Goal: Task Accomplishment & Management: Complete application form

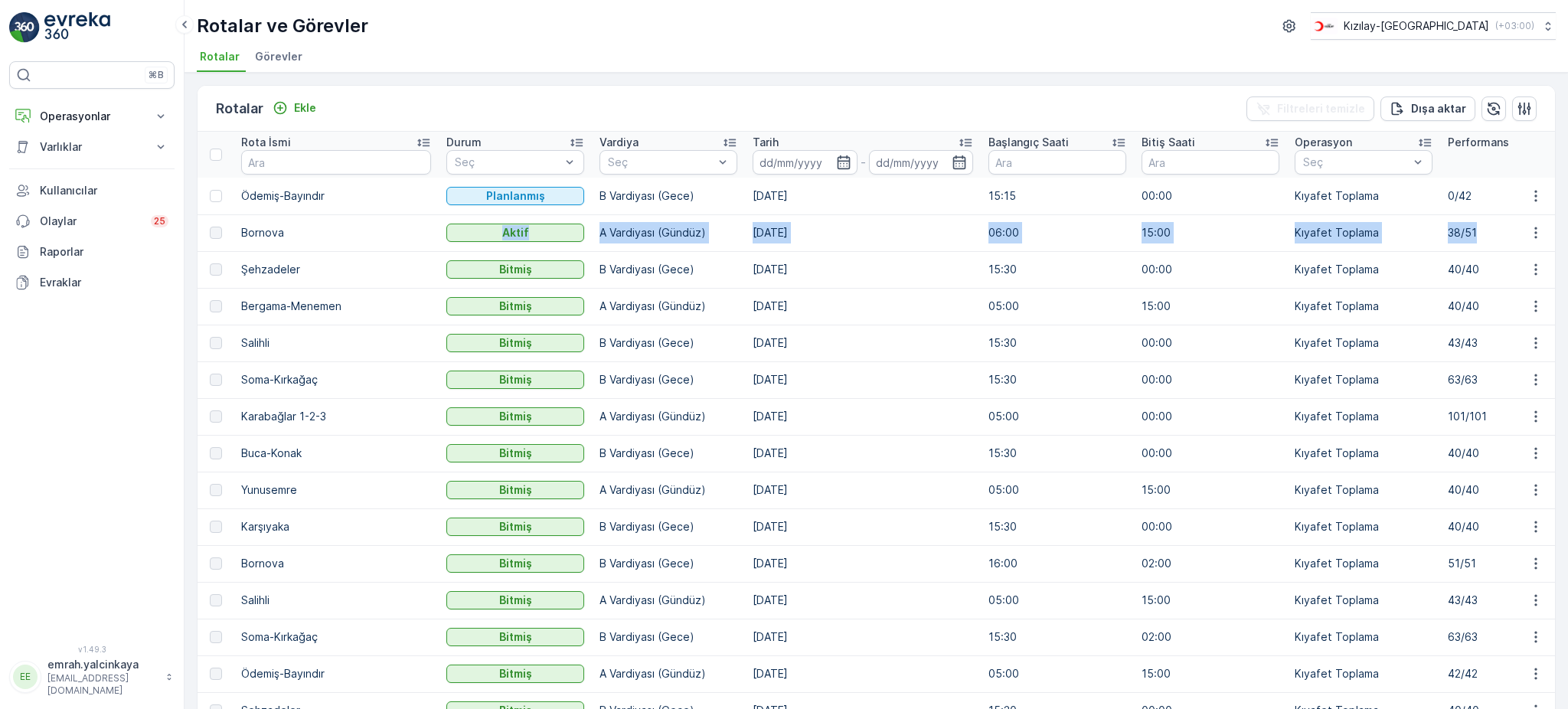
click at [1095, 46] on ul "Rotalar Görevler" at bounding box center [871, 59] width 1347 height 26
click at [751, 59] on ul "Rotalar Görevler" at bounding box center [871, 59] width 1347 height 26
click at [745, 490] on td "[DATE]" at bounding box center [862, 489] width 235 height 36
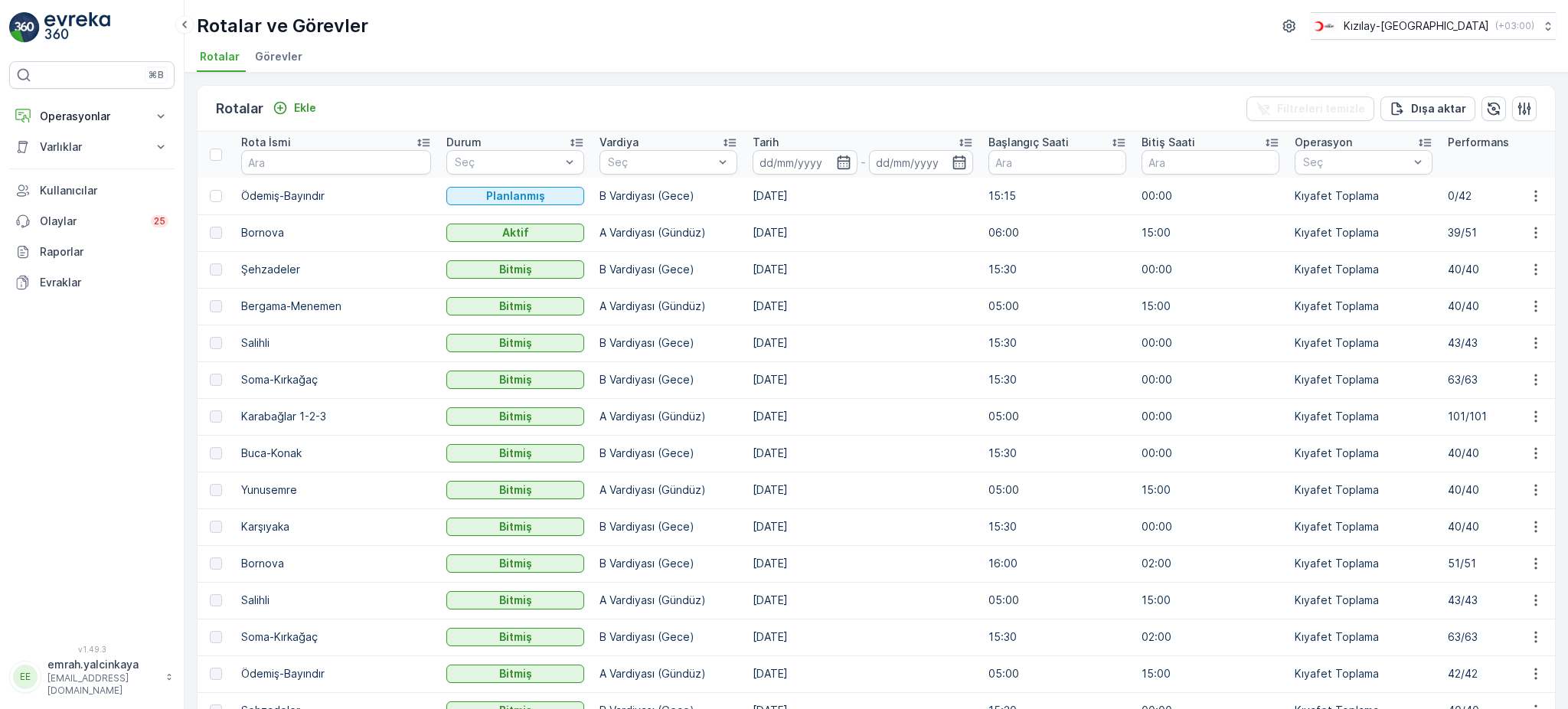
click at [262, 605] on td "Salihli" at bounding box center [336, 600] width 205 height 36
click at [272, 531] on td "Karşıyaka" at bounding box center [336, 526] width 205 height 36
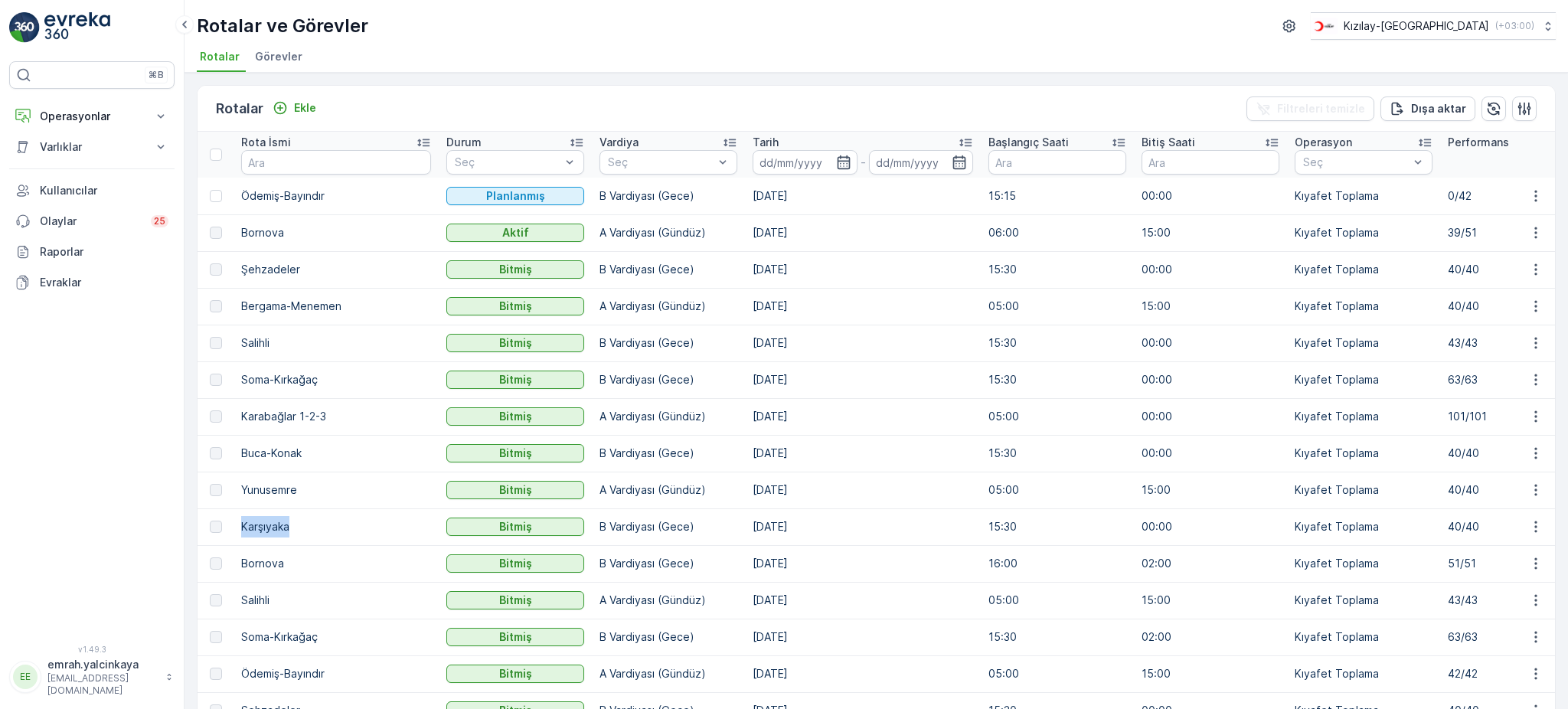
copy td "Karşıyaka"
click at [284, 461] on td "Buca-Konak" at bounding box center [336, 453] width 205 height 36
click at [267, 525] on td "Karşıyaka" at bounding box center [336, 526] width 205 height 36
copy td "Karşıyaka"
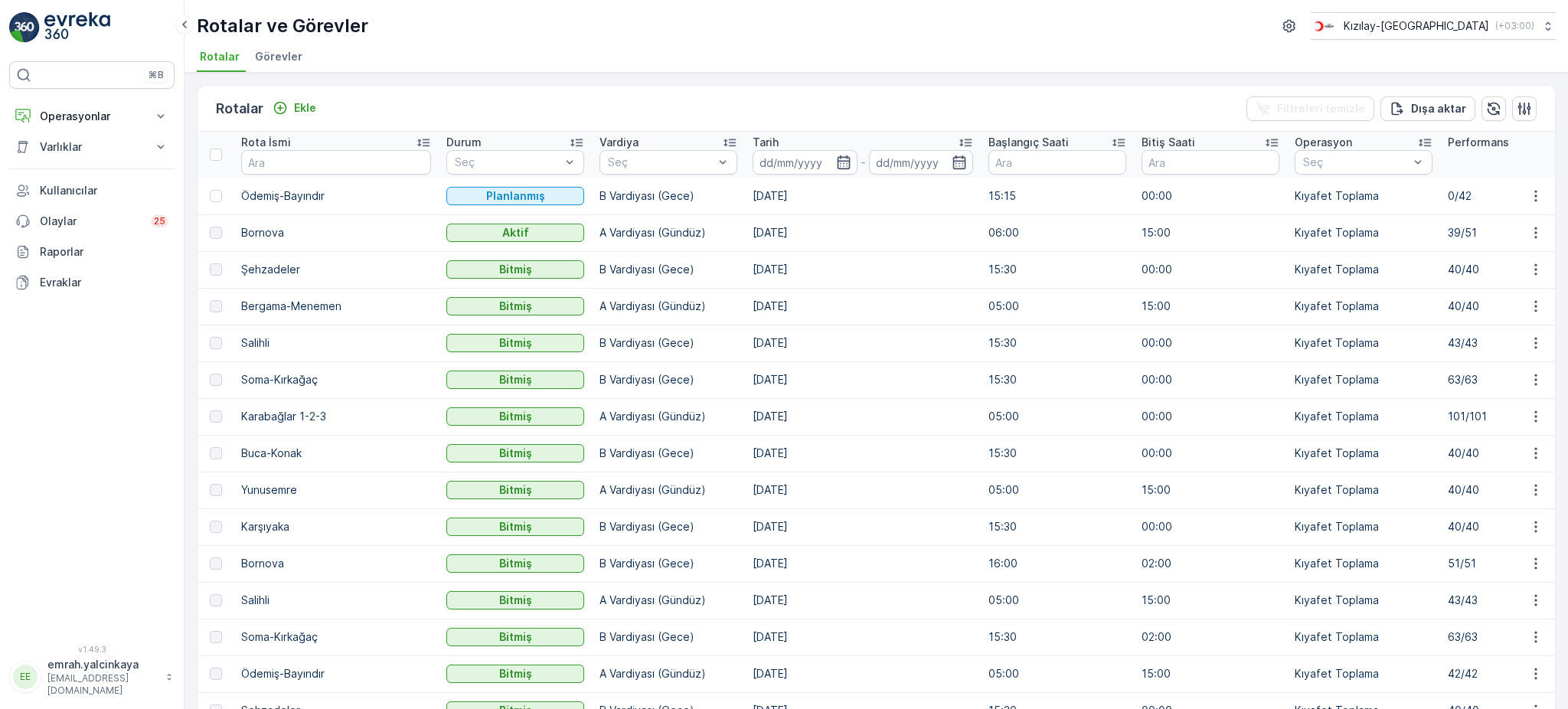
click at [322, 491] on td "Yunusemre" at bounding box center [336, 489] width 205 height 36
click at [306, 110] on p "Ekle" at bounding box center [305, 108] width 23 height 16
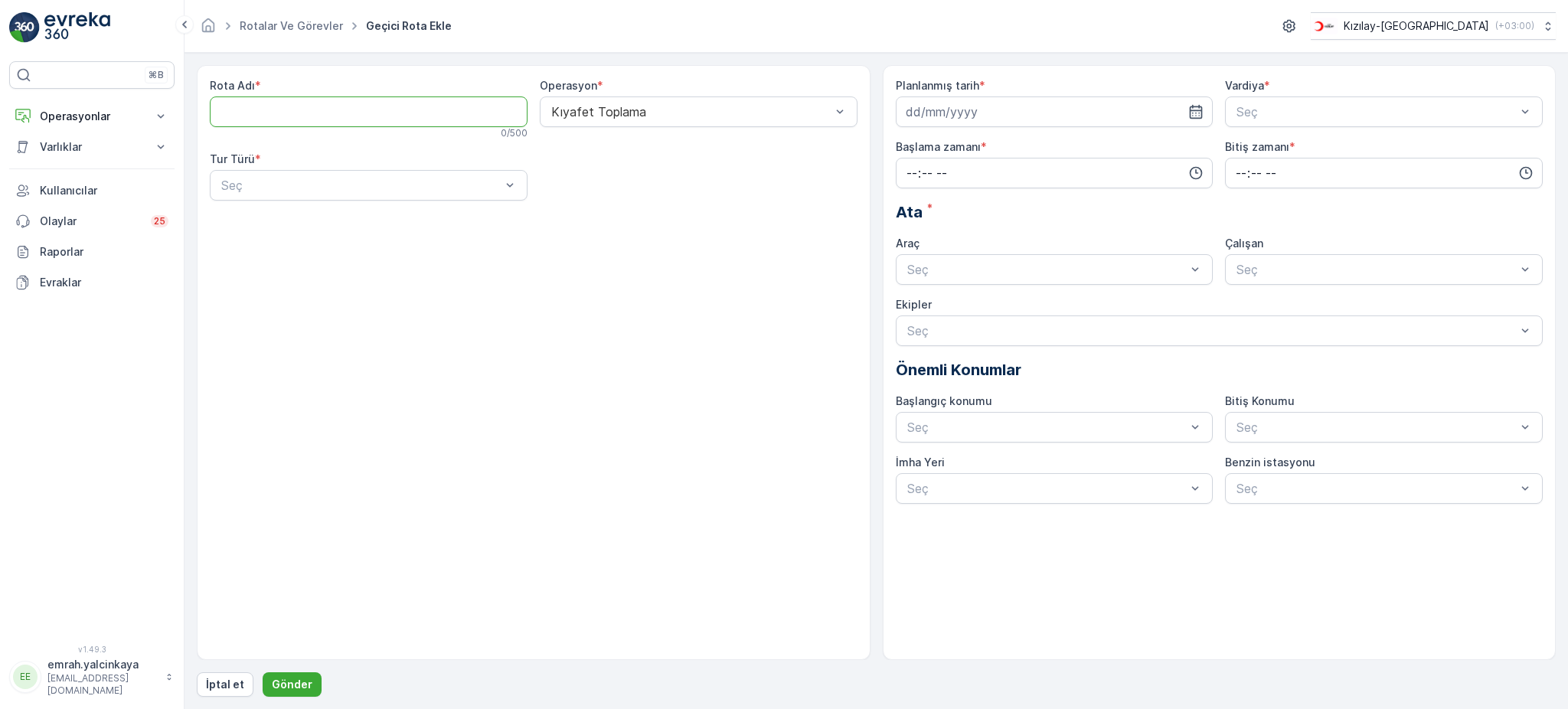
paste Adı "Karşıyaka"
type Adı "Karşıyaka"
click at [295, 226] on div "Statik" at bounding box center [368, 223] width 299 height 14
click at [1001, 114] on input at bounding box center [1055, 111] width 318 height 31
click at [975, 246] on div "10" at bounding box center [976, 240] width 25 height 25
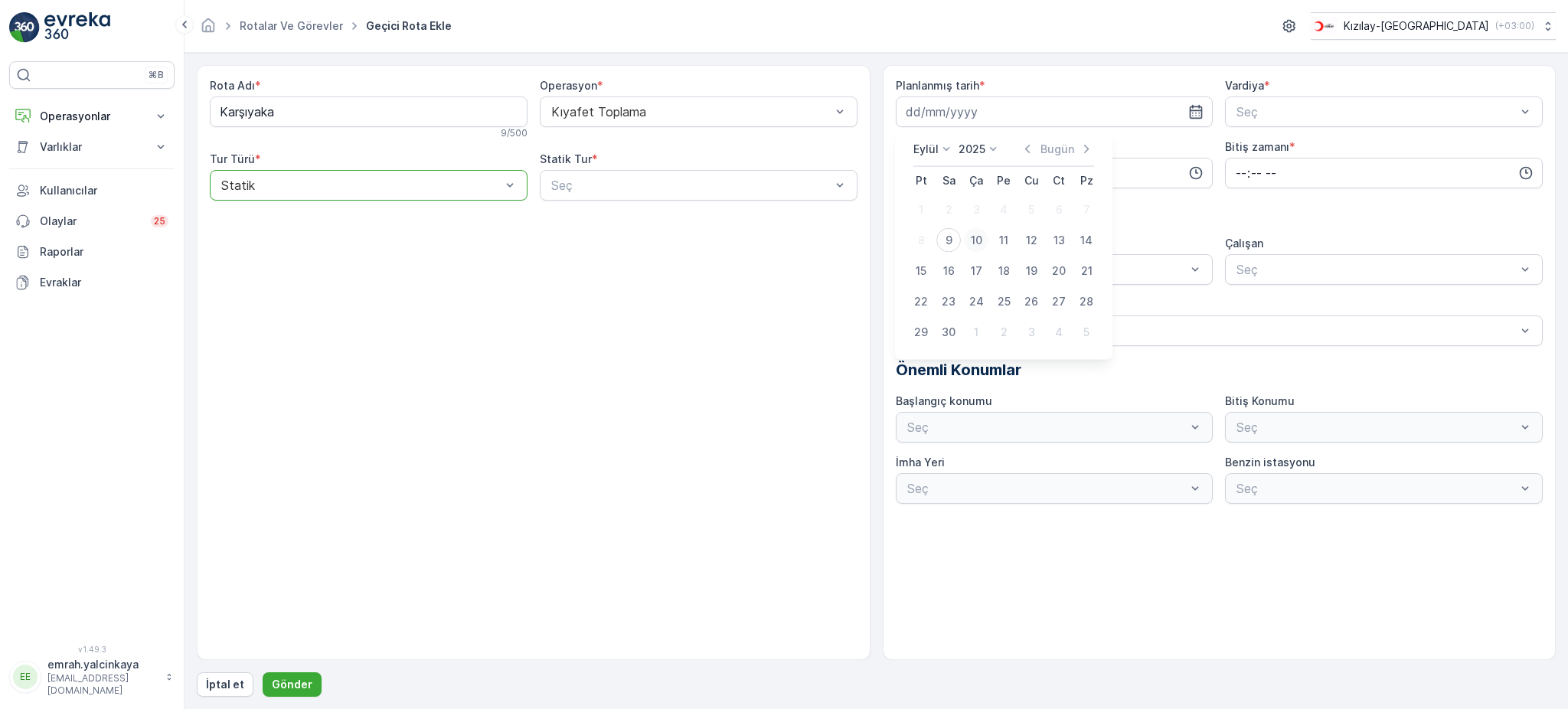
type input "[DATE]"
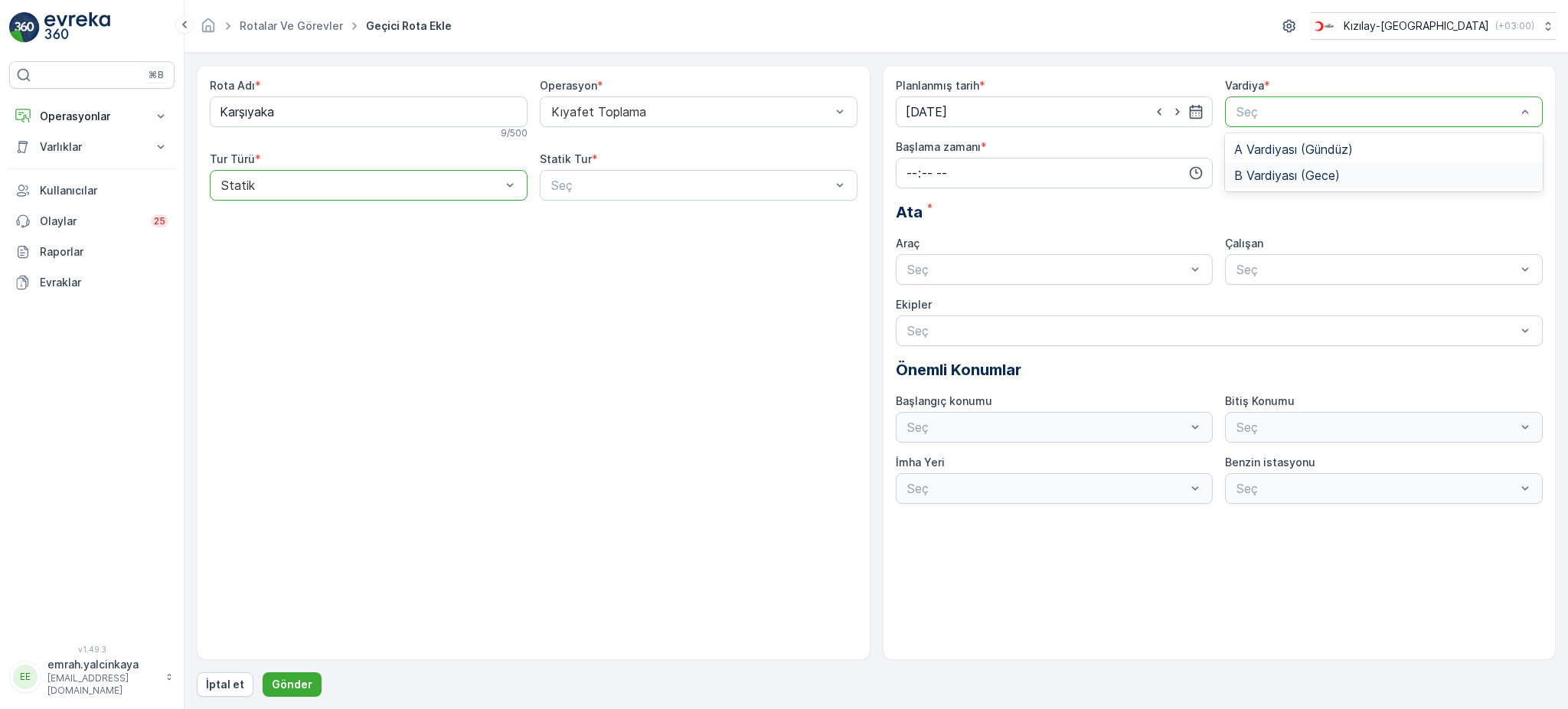
drag, startPoint x: 1293, startPoint y: 174, endPoint x: 1229, endPoint y: 182, distance: 64.5
click at [1294, 174] on span "B Vardiyası (Gece)" at bounding box center [1286, 175] width 105 height 14
click at [1062, 180] on input "time" at bounding box center [1055, 172] width 318 height 31
click at [913, 332] on span "06" at bounding box center [912, 328] width 14 height 16
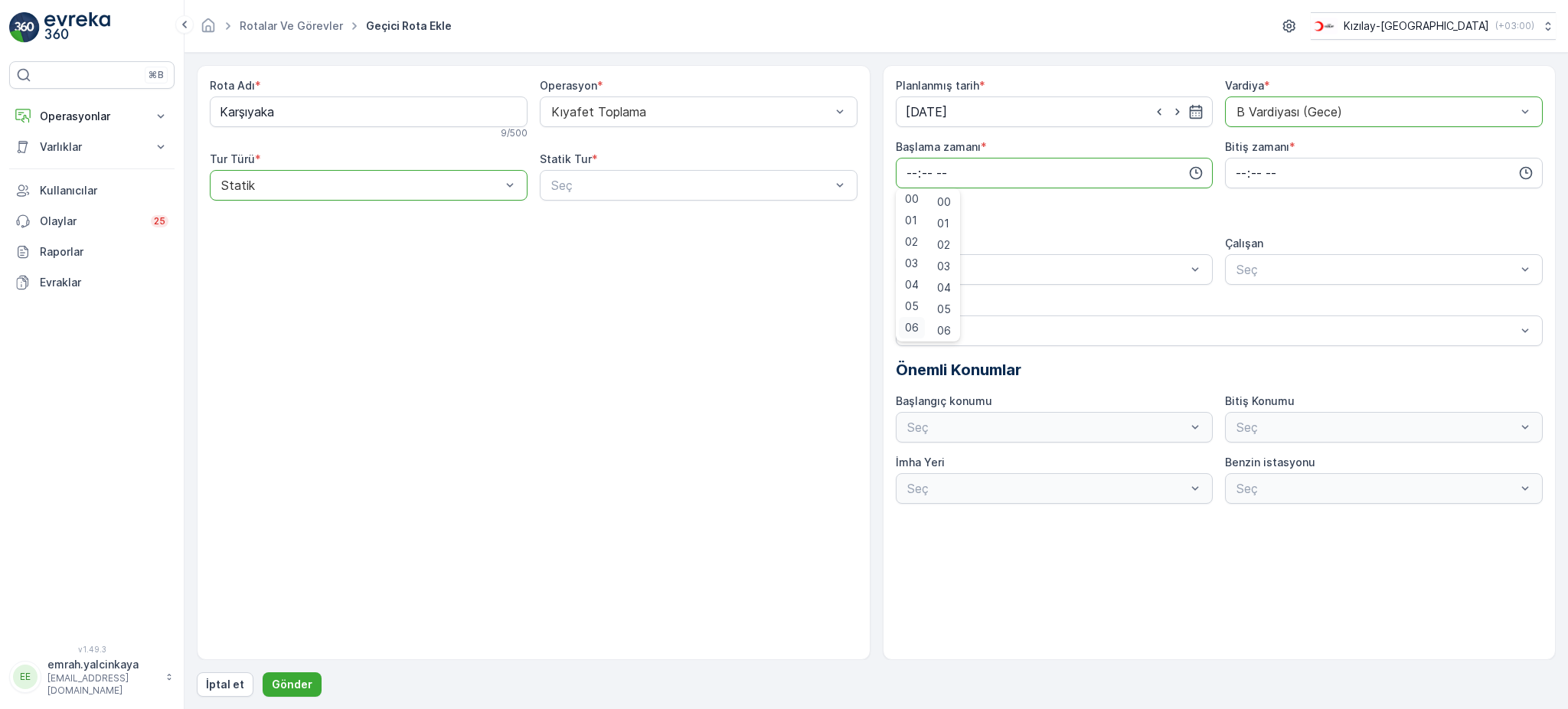
type input "06:00"
click at [1238, 170] on input "time" at bounding box center [1384, 172] width 318 height 31
click at [1247, 199] on span "00" at bounding box center [1241, 202] width 14 height 16
type input "00:00"
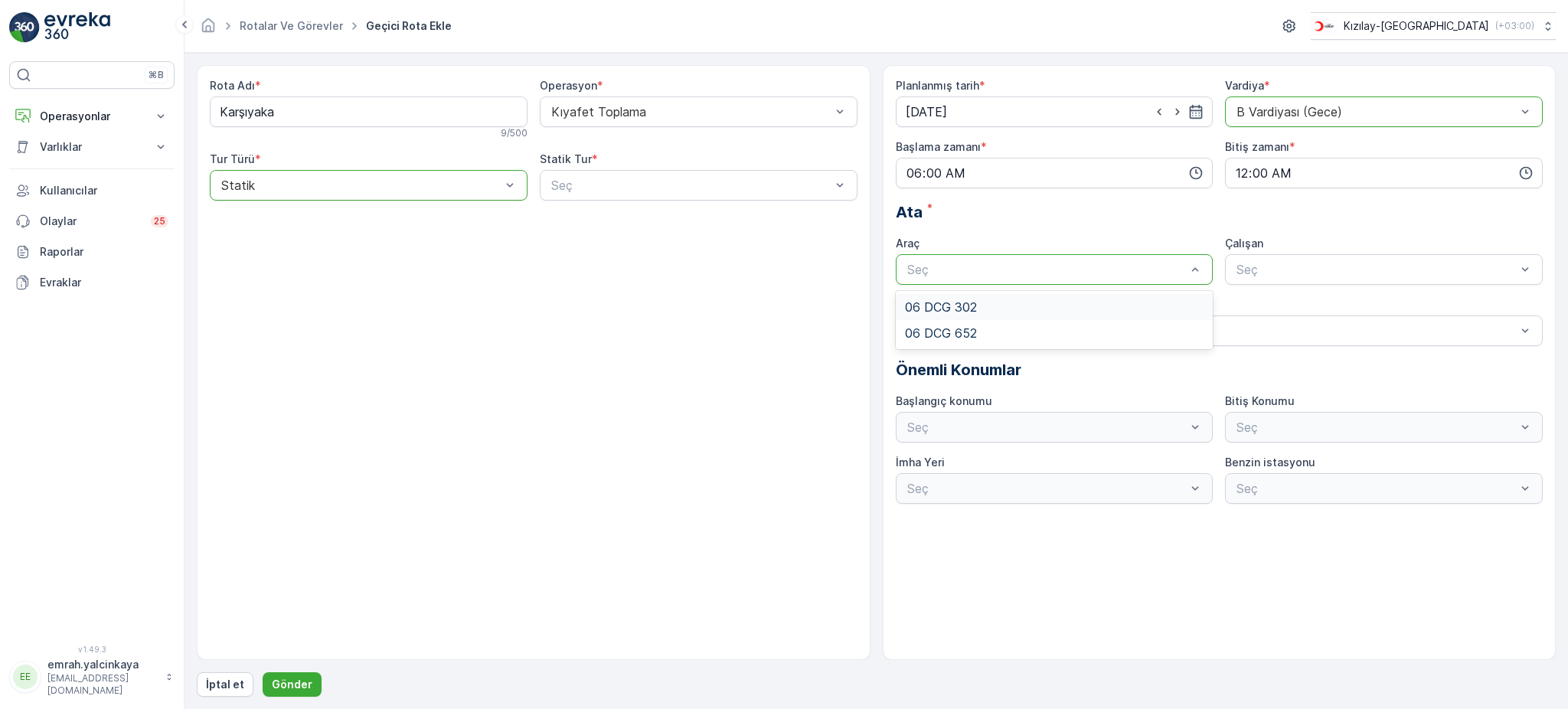
click at [1041, 305] on div "06 DCG 302" at bounding box center [1055, 307] width 299 height 14
click at [1270, 304] on span "06 DCG 302" at bounding box center [1270, 307] width 72 height 14
drag, startPoint x: 292, startPoint y: 678, endPoint x: 683, endPoint y: 259, distance: 573.1
click at [719, 465] on div "Rota Adı * Karşıyaka 9 / 500 Operasyon * Kıyafet Toplama Tur Türü * option Stat…" at bounding box center [877, 380] width 1359 height 631
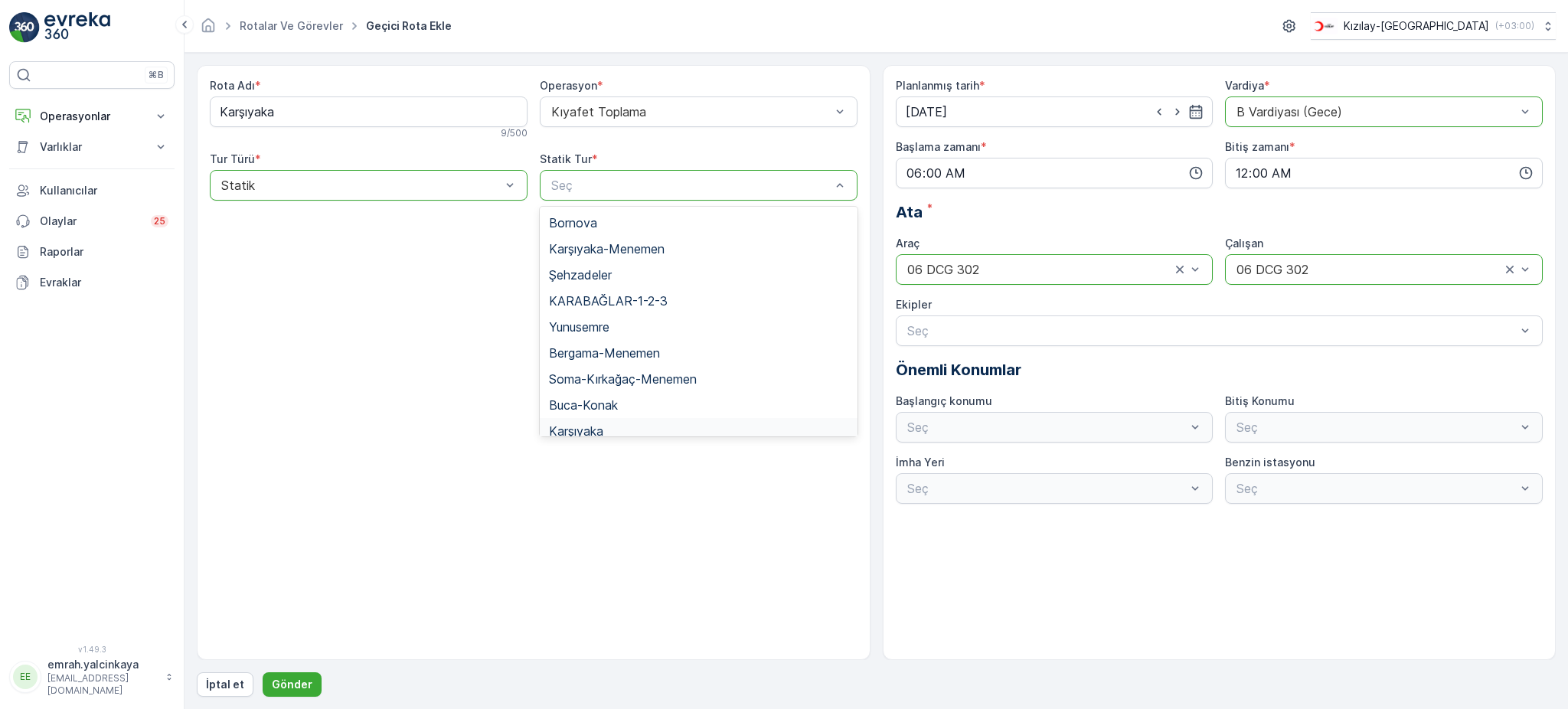
click at [633, 426] on div "Karşıyaka" at bounding box center [698, 431] width 299 height 14
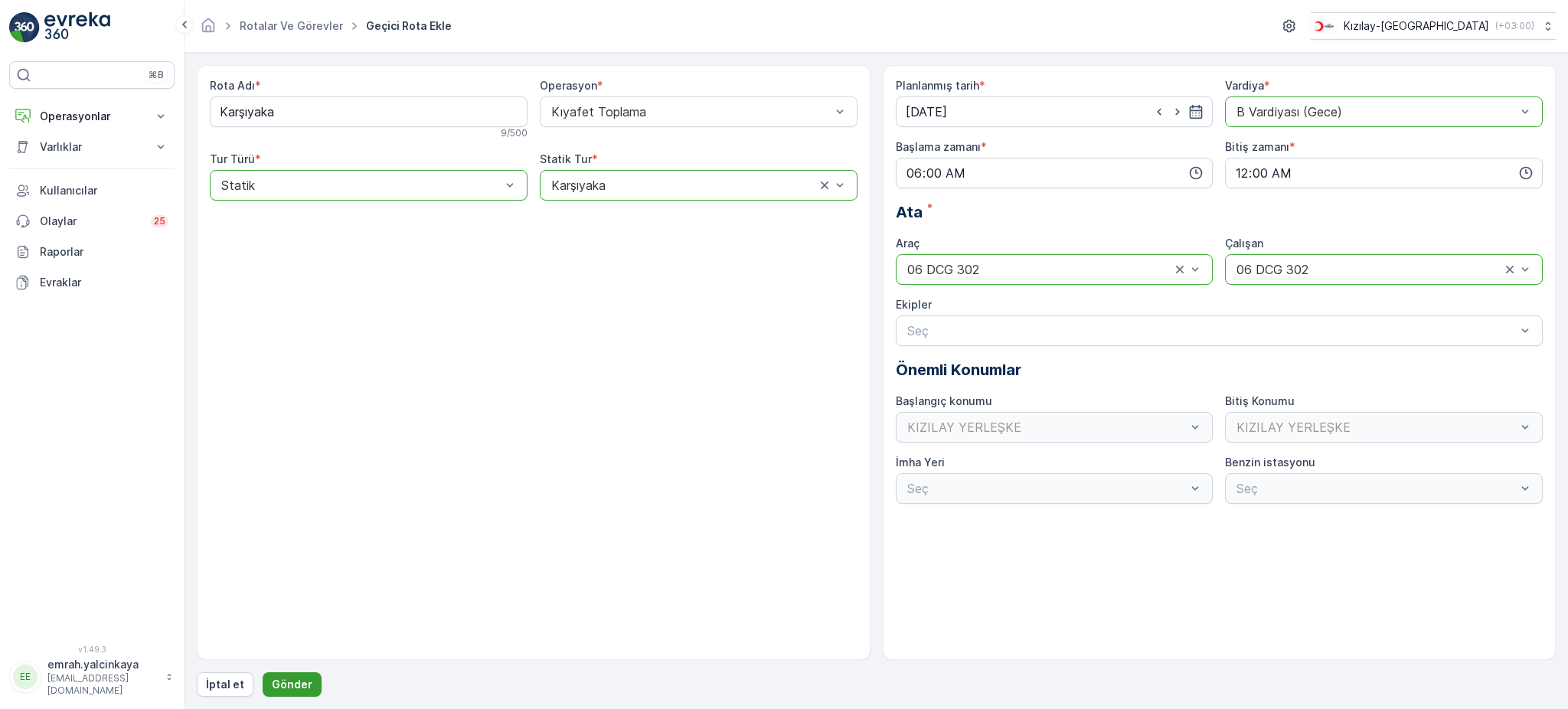
click at [288, 684] on p "Gönder" at bounding box center [292, 684] width 40 height 16
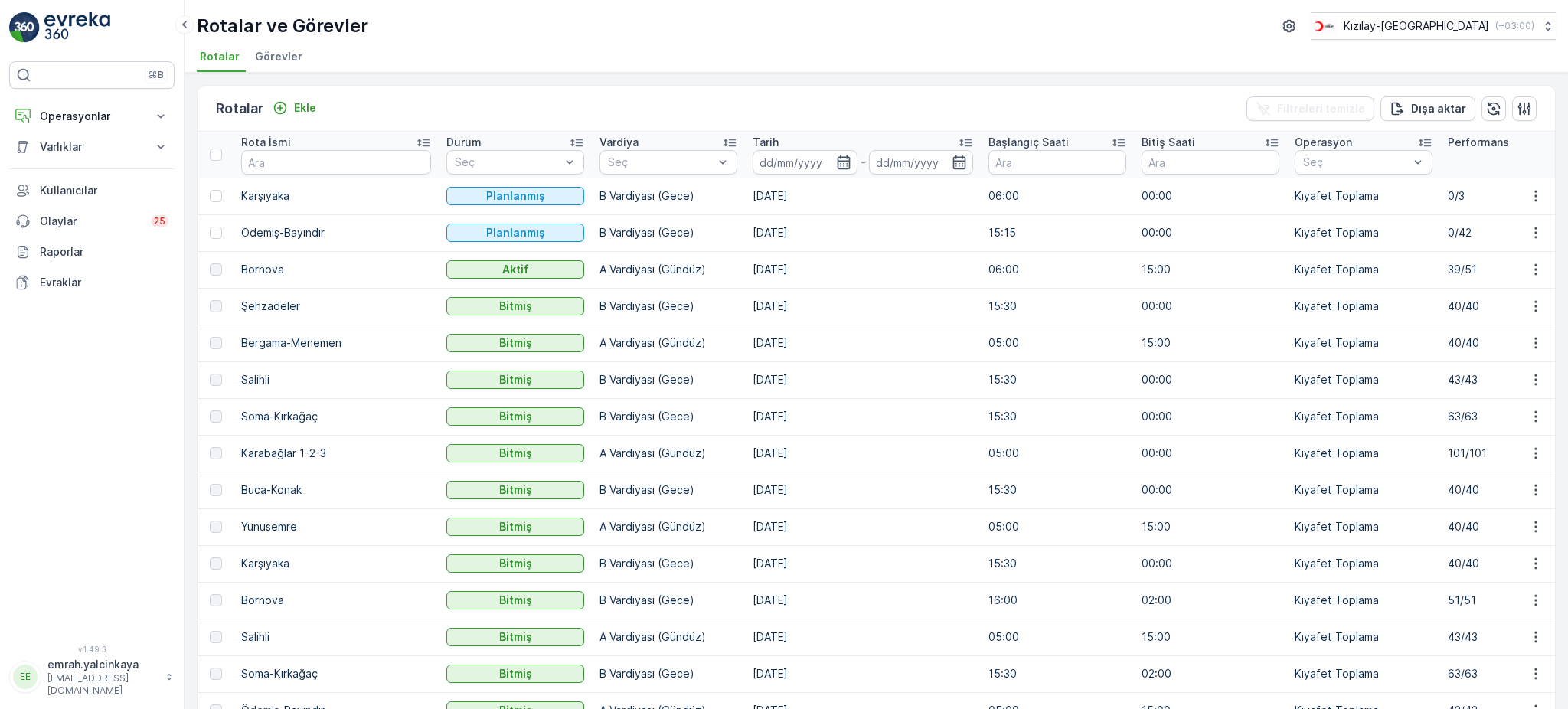
click at [270, 522] on td "Yunusemre" at bounding box center [336, 526] width 205 height 36
copy td "Yunusemre"
click at [297, 100] on p "Ekle" at bounding box center [305, 108] width 23 height 16
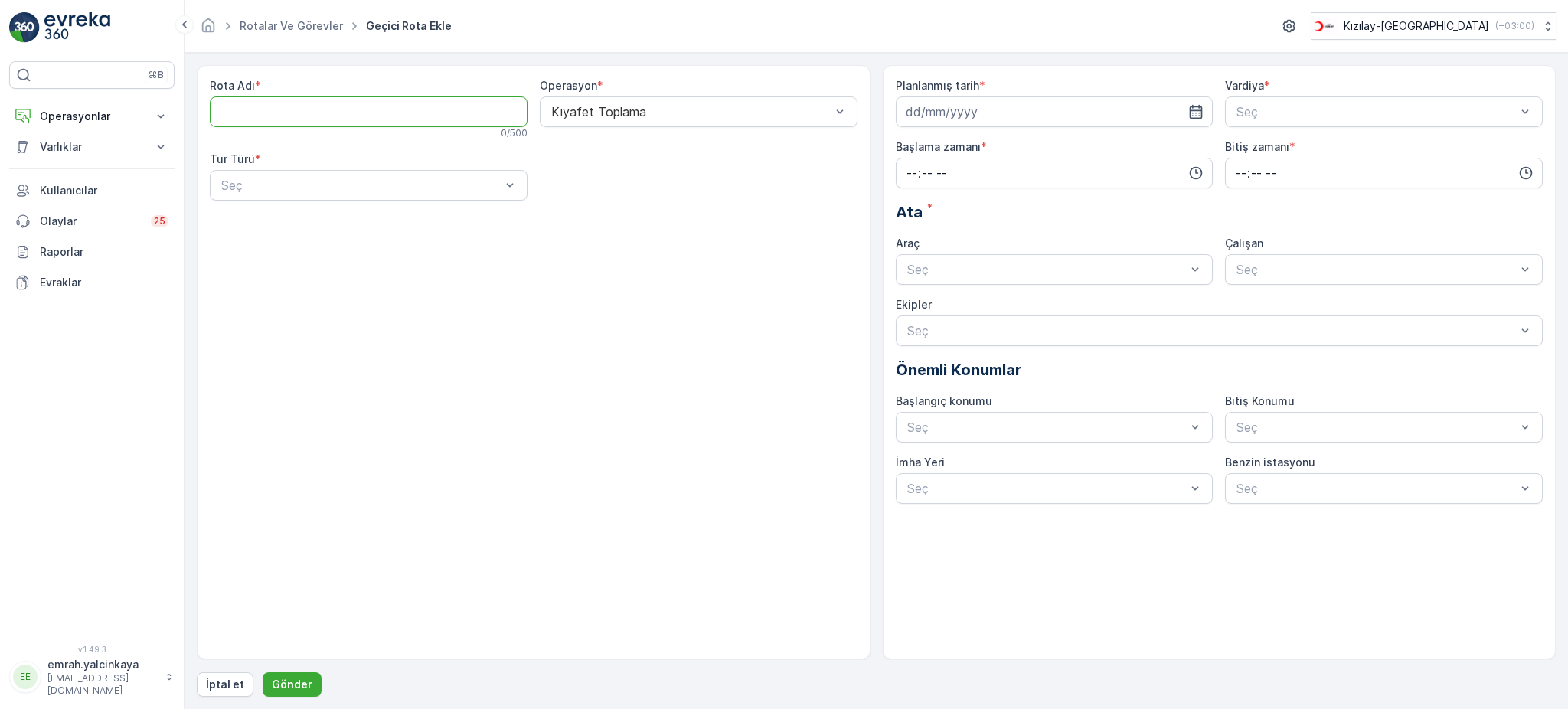
paste Adı "Yunusemre"
type Adı "Yunusemre"
click at [339, 227] on div "Statik" at bounding box center [368, 223] width 299 height 14
click at [576, 200] on div "Seç" at bounding box center [698, 185] width 318 height 31
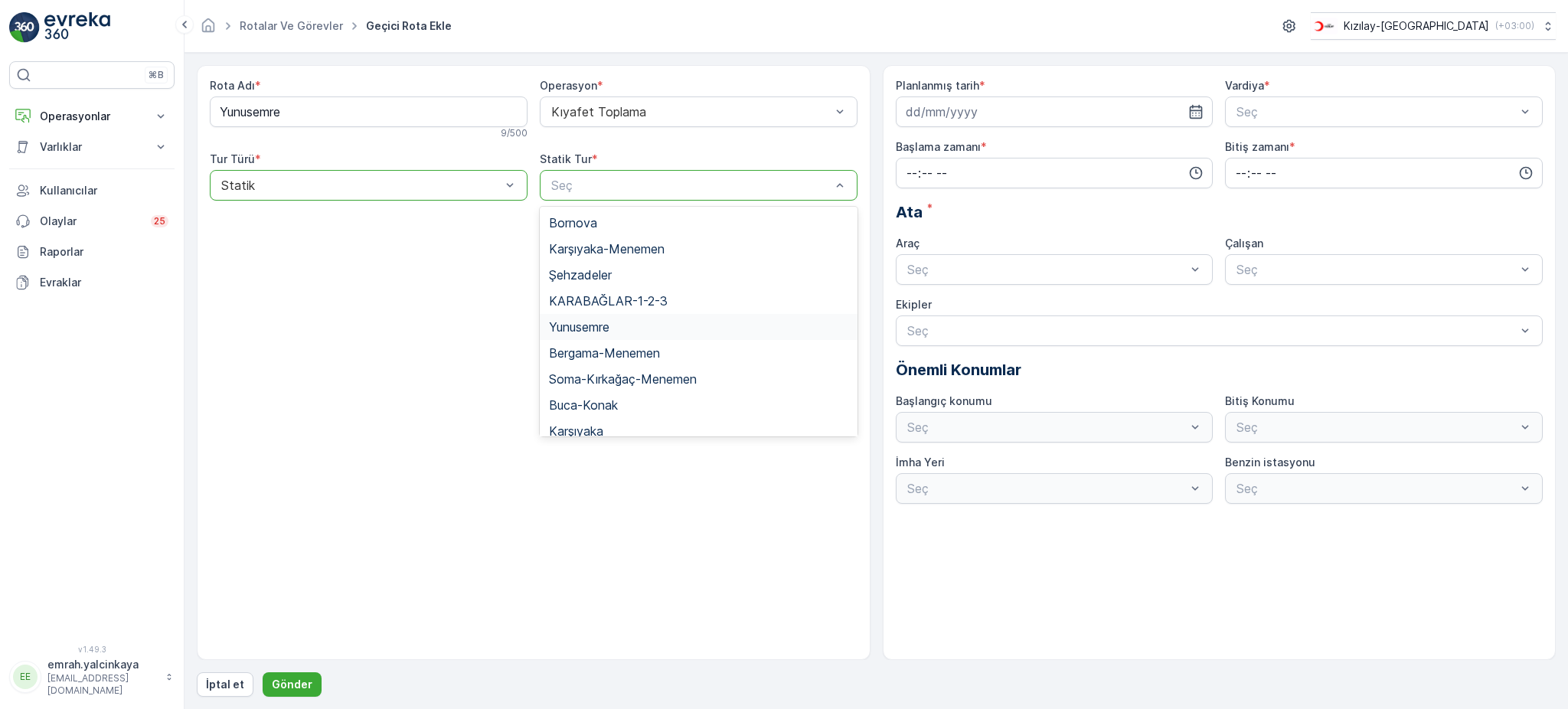
click at [629, 329] on div "Yunusemre" at bounding box center [698, 327] width 299 height 14
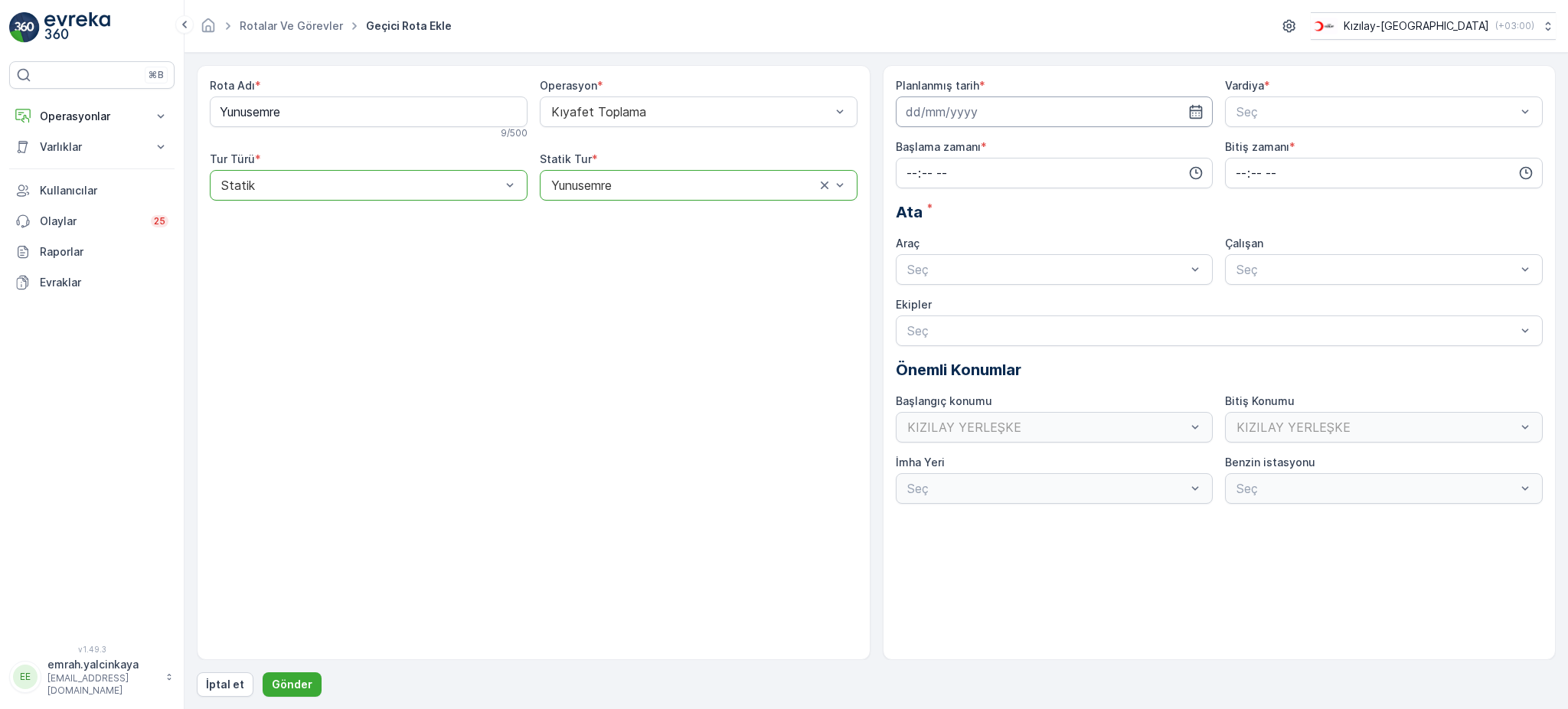
click at [941, 119] on input at bounding box center [1055, 111] width 318 height 31
click at [1005, 242] on div "11" at bounding box center [1004, 240] width 25 height 25
type input "[DATE]"
click at [1265, 146] on span "A Vardiyası (Gündüz)" at bounding box center [1293, 150] width 119 height 14
click at [1020, 168] on input "time" at bounding box center [1055, 172] width 318 height 31
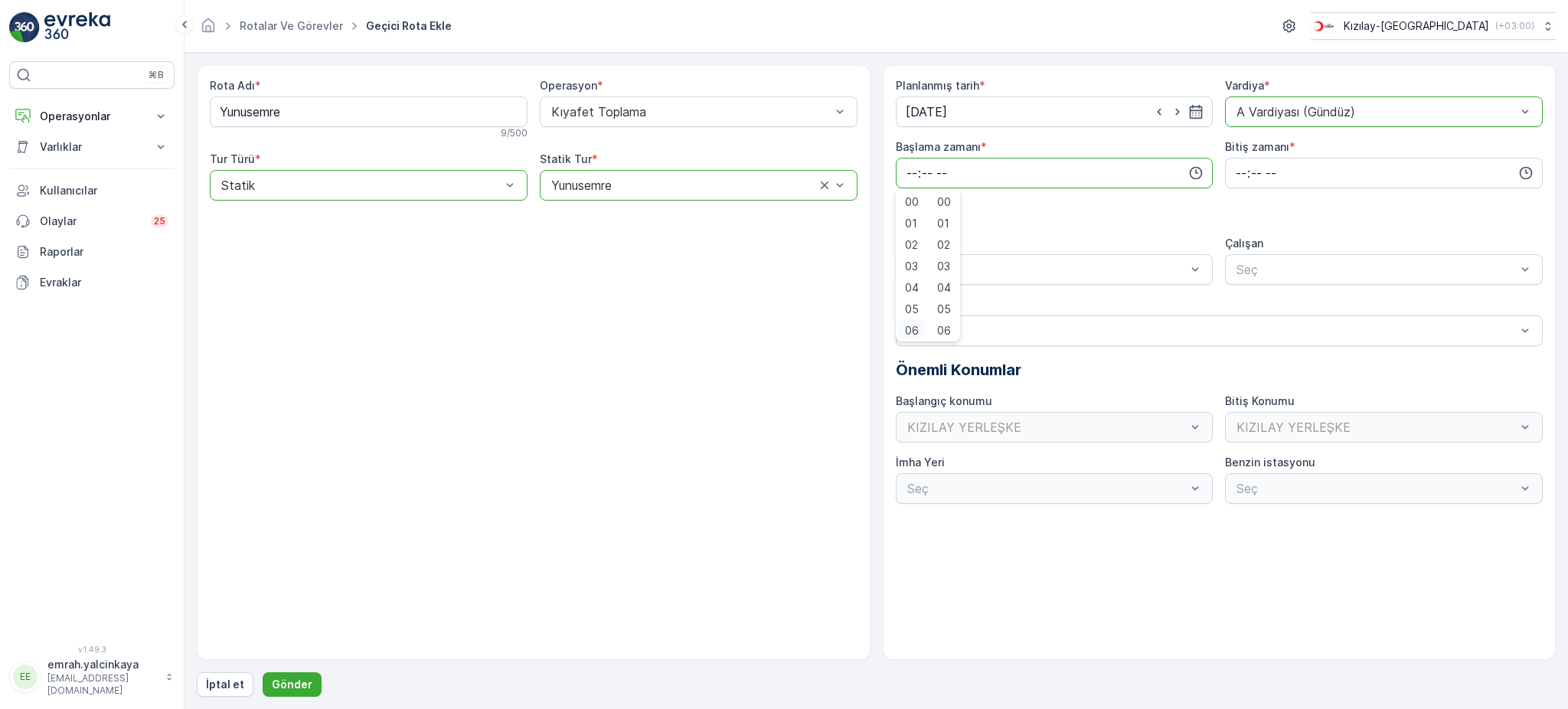
scroll to position [3, 0]
drag, startPoint x: 911, startPoint y: 329, endPoint x: 939, endPoint y: 310, distance: 33.8
click at [911, 328] on span "06" at bounding box center [912, 328] width 14 height 16
type input "06:00"
click at [1240, 176] on input "time" at bounding box center [1384, 172] width 318 height 31
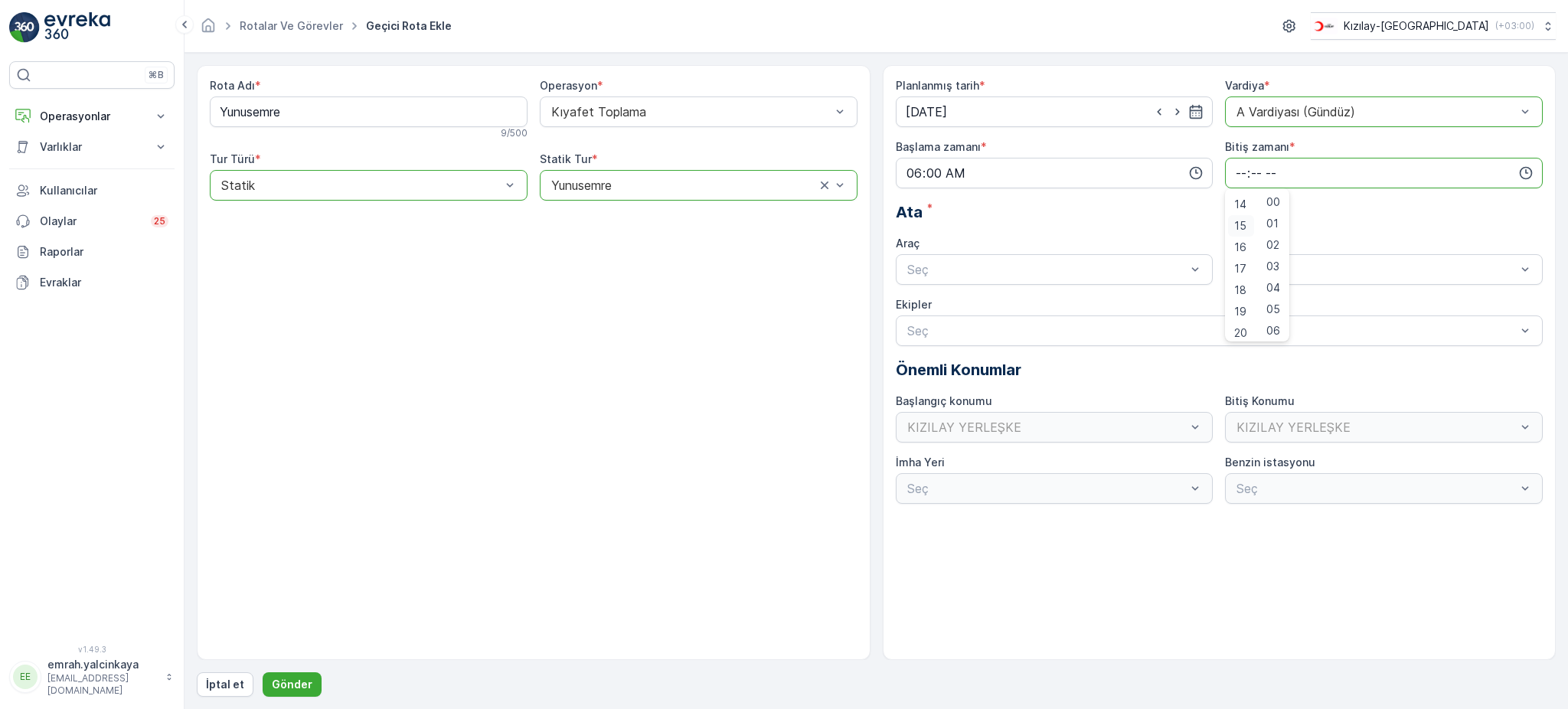
scroll to position [265, 0]
click at [1242, 256] on span "15" at bounding box center [1240, 259] width 12 height 16
type input "15:00"
click at [1095, 256] on div "Seç" at bounding box center [1055, 269] width 318 height 31
click at [1030, 303] on div "06 DCG 302" at bounding box center [1055, 307] width 299 height 14
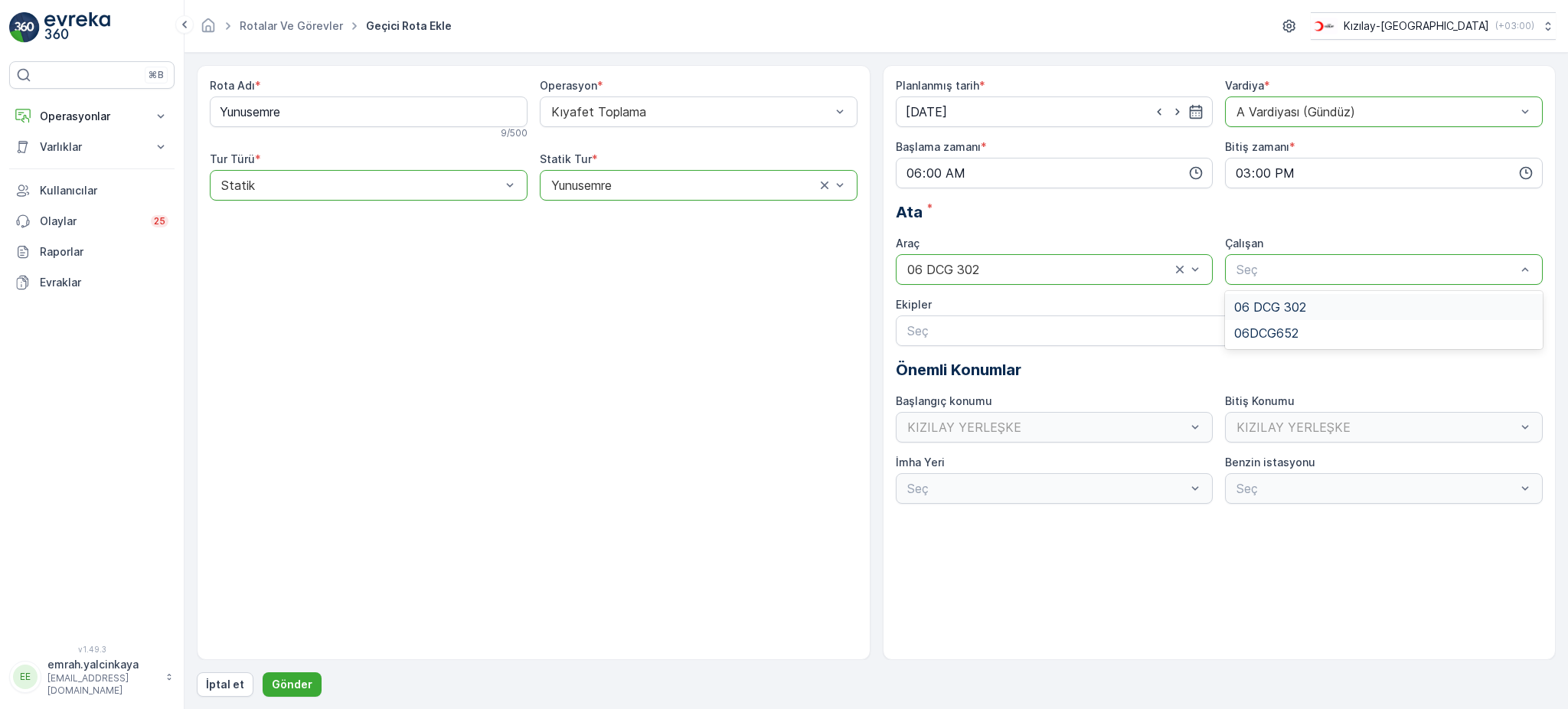
drag, startPoint x: 1312, startPoint y: 274, endPoint x: 1306, endPoint y: 300, distance: 26.7
drag, startPoint x: 1306, startPoint y: 301, endPoint x: 1278, endPoint y: 297, distance: 28.3
click at [1301, 301] on div "06 DCG 302" at bounding box center [1384, 307] width 299 height 14
click at [299, 678] on p "Gönder" at bounding box center [292, 684] width 40 height 16
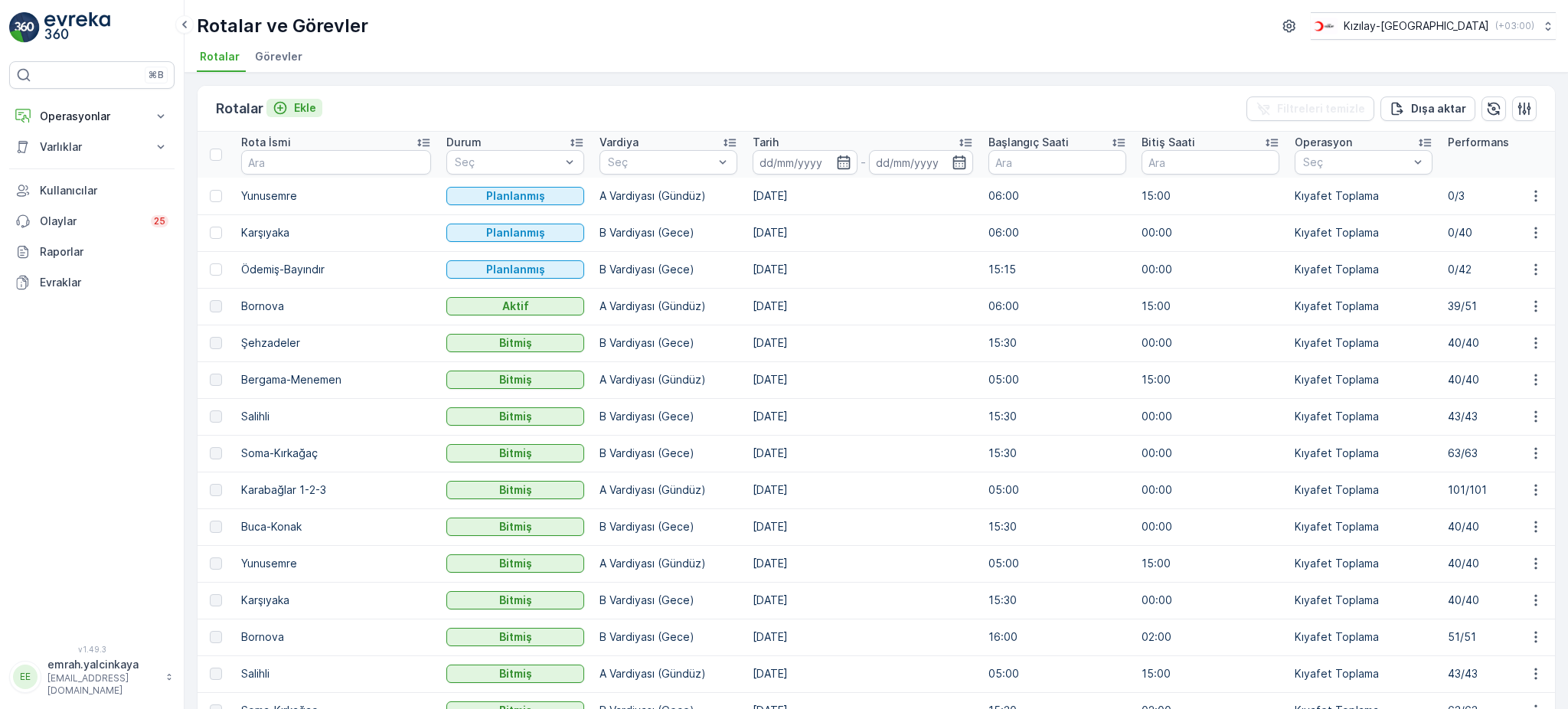
click at [301, 106] on p "Ekle" at bounding box center [305, 108] width 23 height 16
click at [1530, 194] on icon "button" at bounding box center [1536, 196] width 16 height 16
click at [1488, 303] on div "Sil" at bounding box center [1500, 310] width 134 height 22
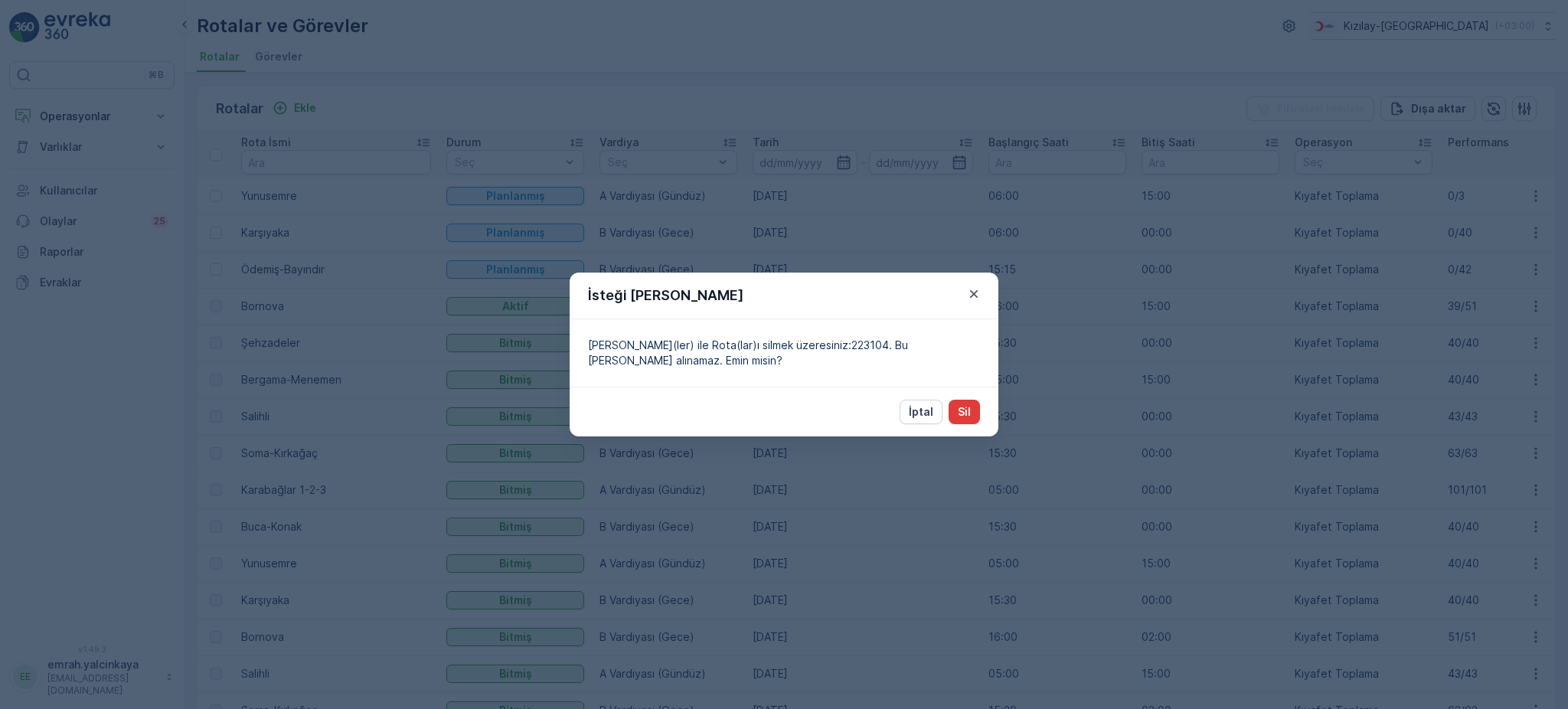
click at [966, 409] on p "Sil" at bounding box center [964, 412] width 13 height 16
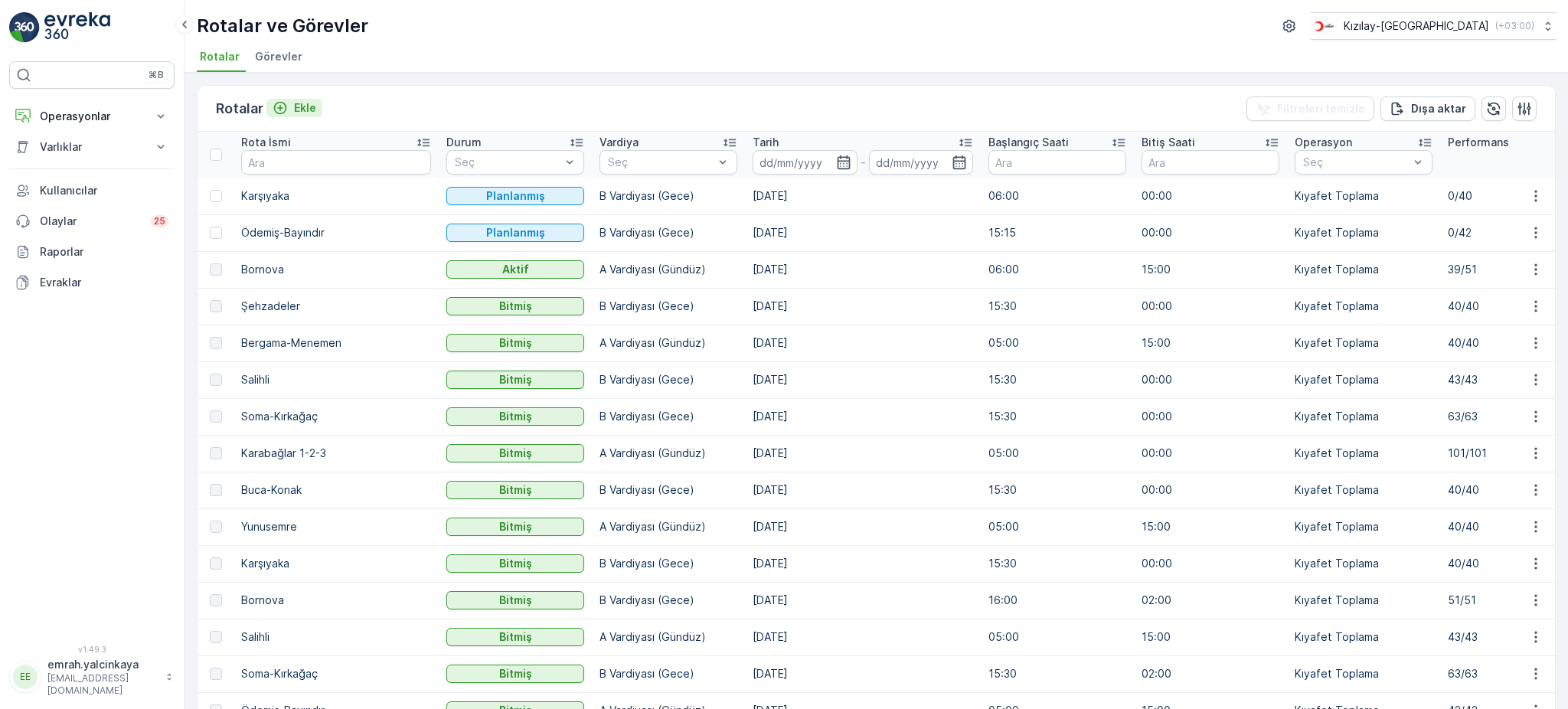
click at [287, 104] on icon "Ekle" at bounding box center [281, 108] width 16 height 16
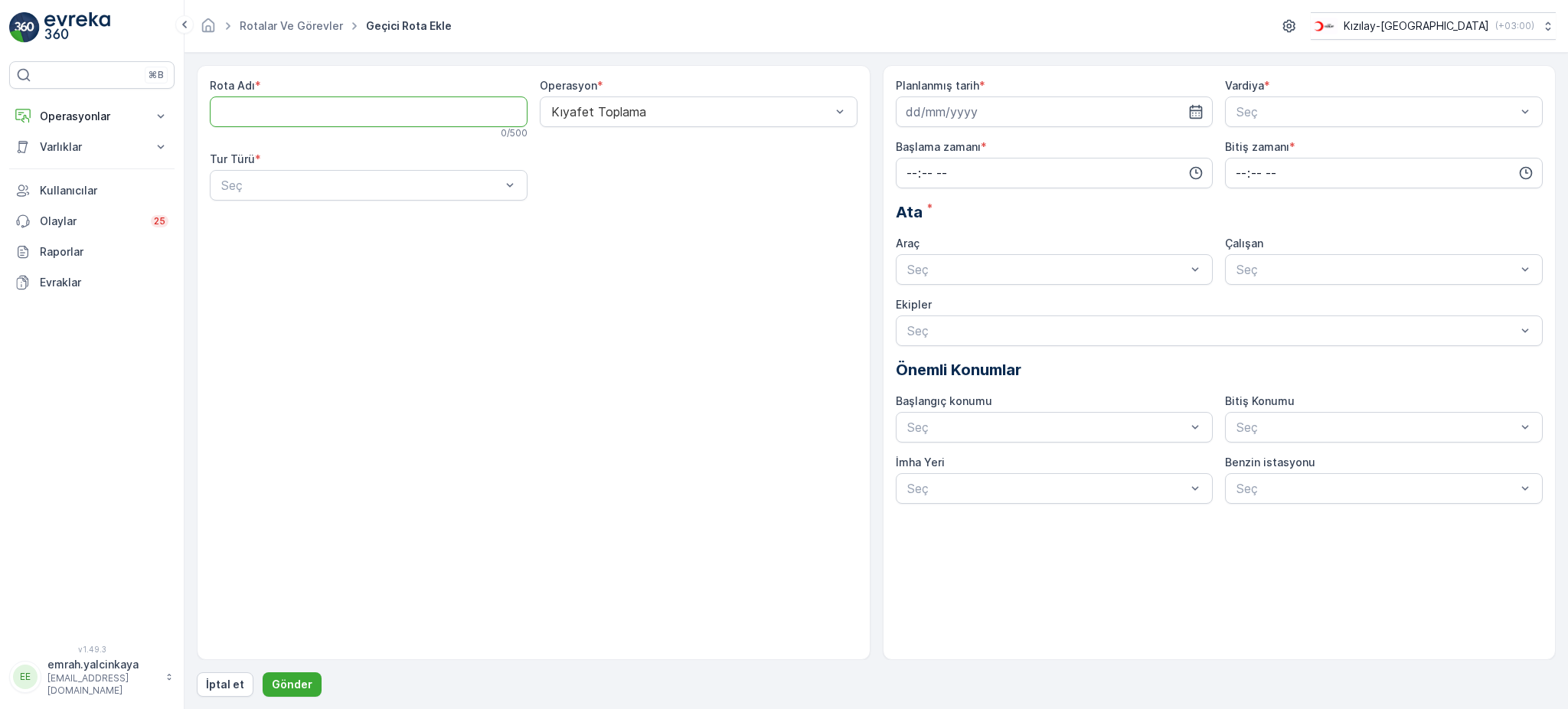
paste Adı "Yunusemre"
type Adı "Yunusemre"
click at [307, 226] on div "Statik" at bounding box center [368, 223] width 299 height 14
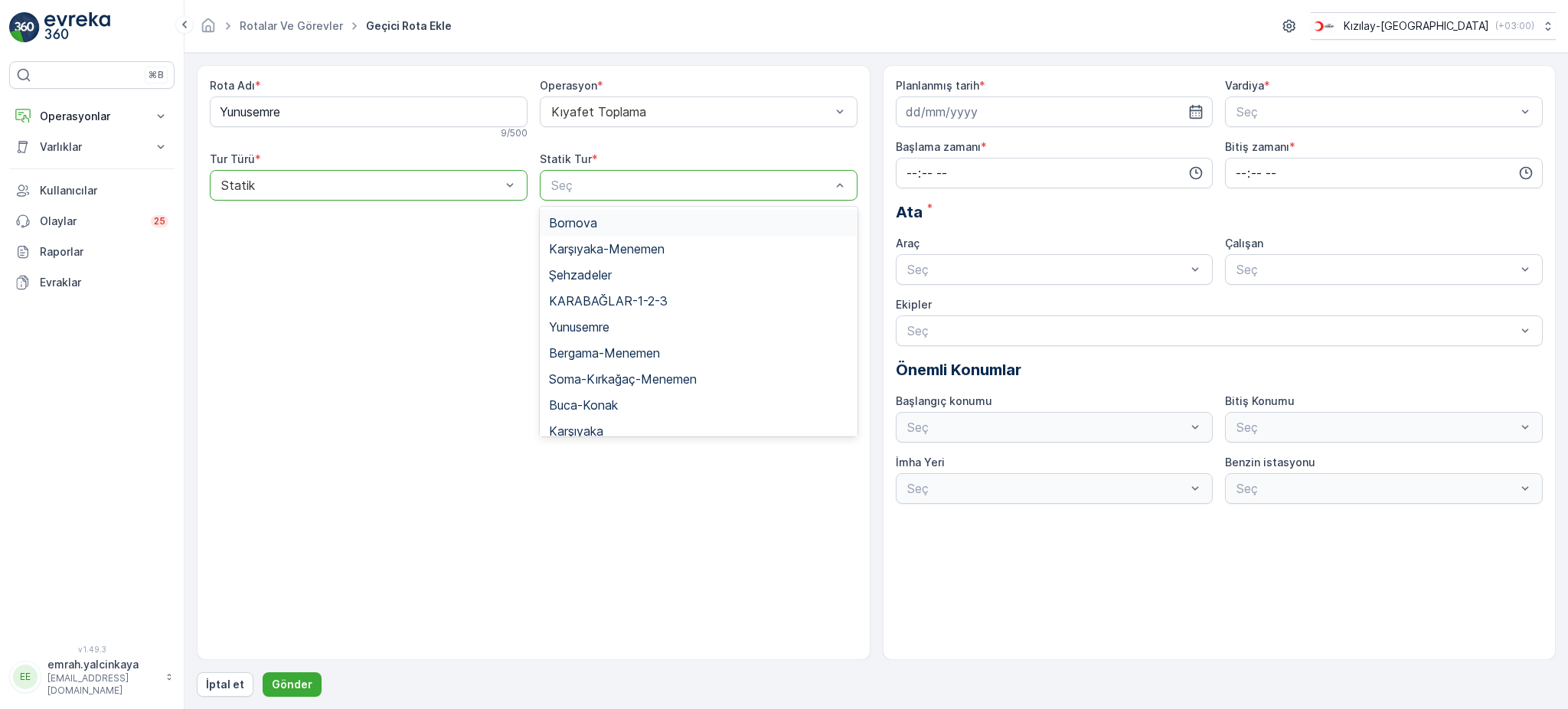
click at [597, 194] on div "Seç" at bounding box center [698, 185] width 318 height 31
click at [602, 325] on span "Yunusemre" at bounding box center [578, 327] width 60 height 14
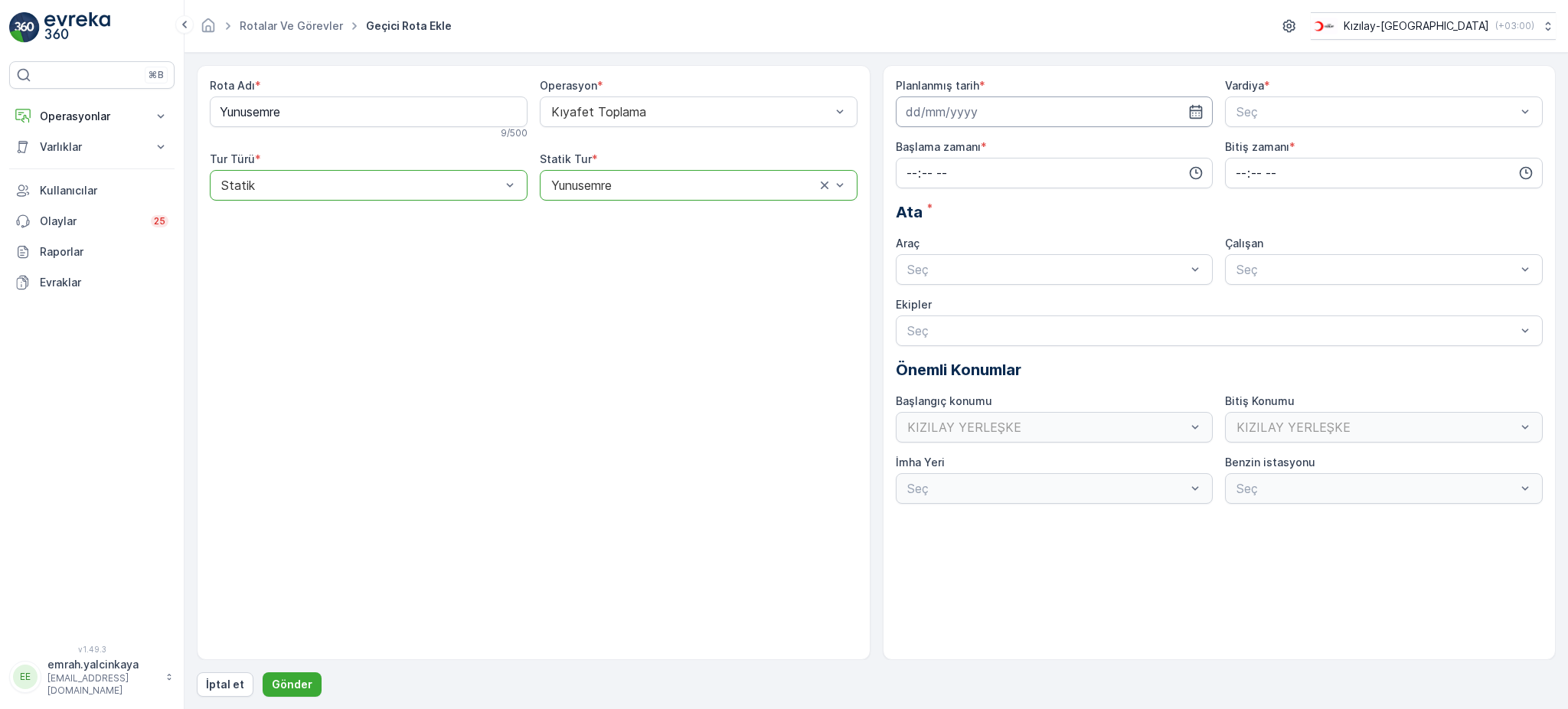
click at [1018, 110] on input at bounding box center [1055, 111] width 318 height 31
click at [1001, 235] on div "11" at bounding box center [1004, 240] width 25 height 25
type input "[DATE]"
drag, startPoint x: 1271, startPoint y: 144, endPoint x: 1037, endPoint y: 166, distance: 235.0
click at [1263, 144] on span "A Vardiyası (Gündüz)" at bounding box center [1293, 150] width 119 height 14
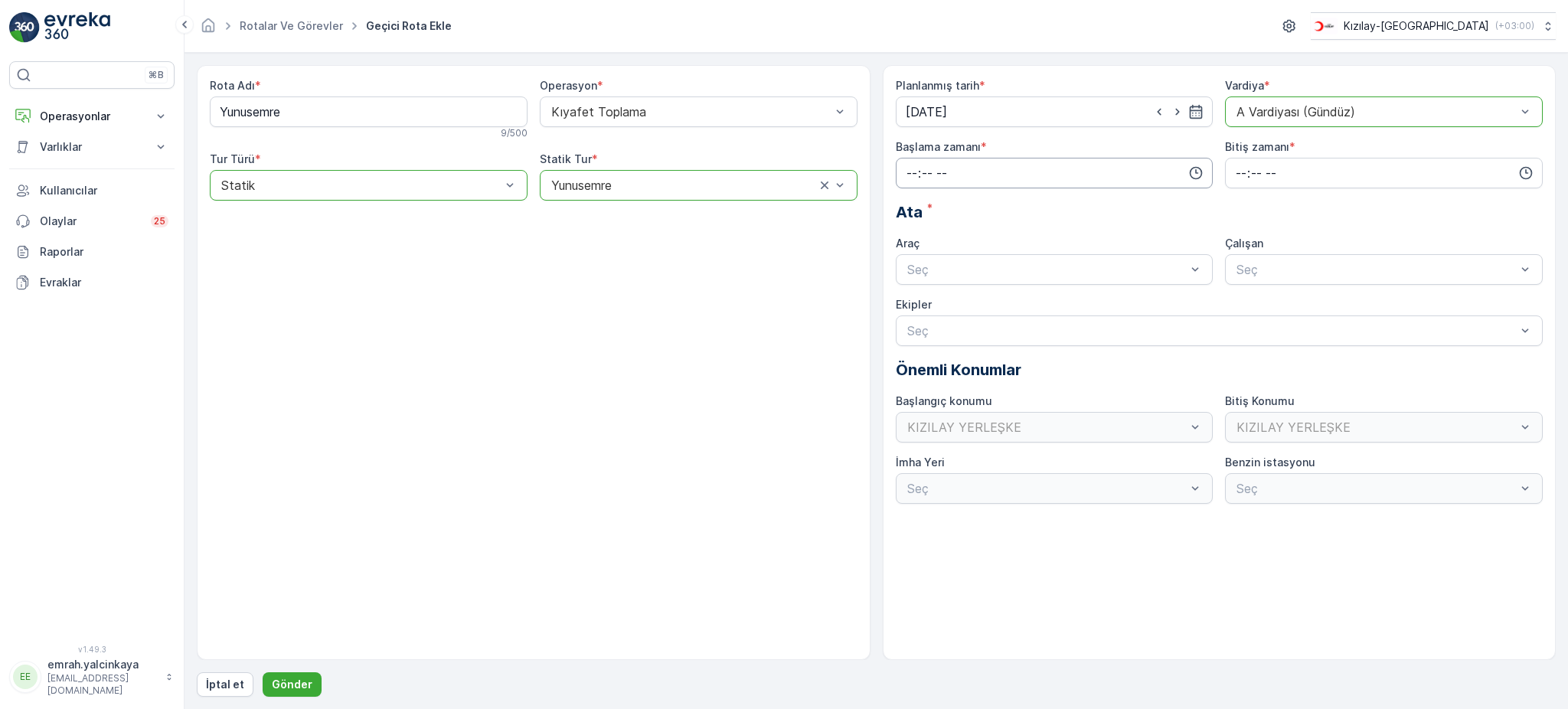
click at [1037, 166] on input "time" at bounding box center [1055, 172] width 318 height 31
click at [917, 328] on span "06" at bounding box center [912, 328] width 14 height 16
type input "06:00"
click at [1245, 176] on input "time" at bounding box center [1384, 172] width 318 height 31
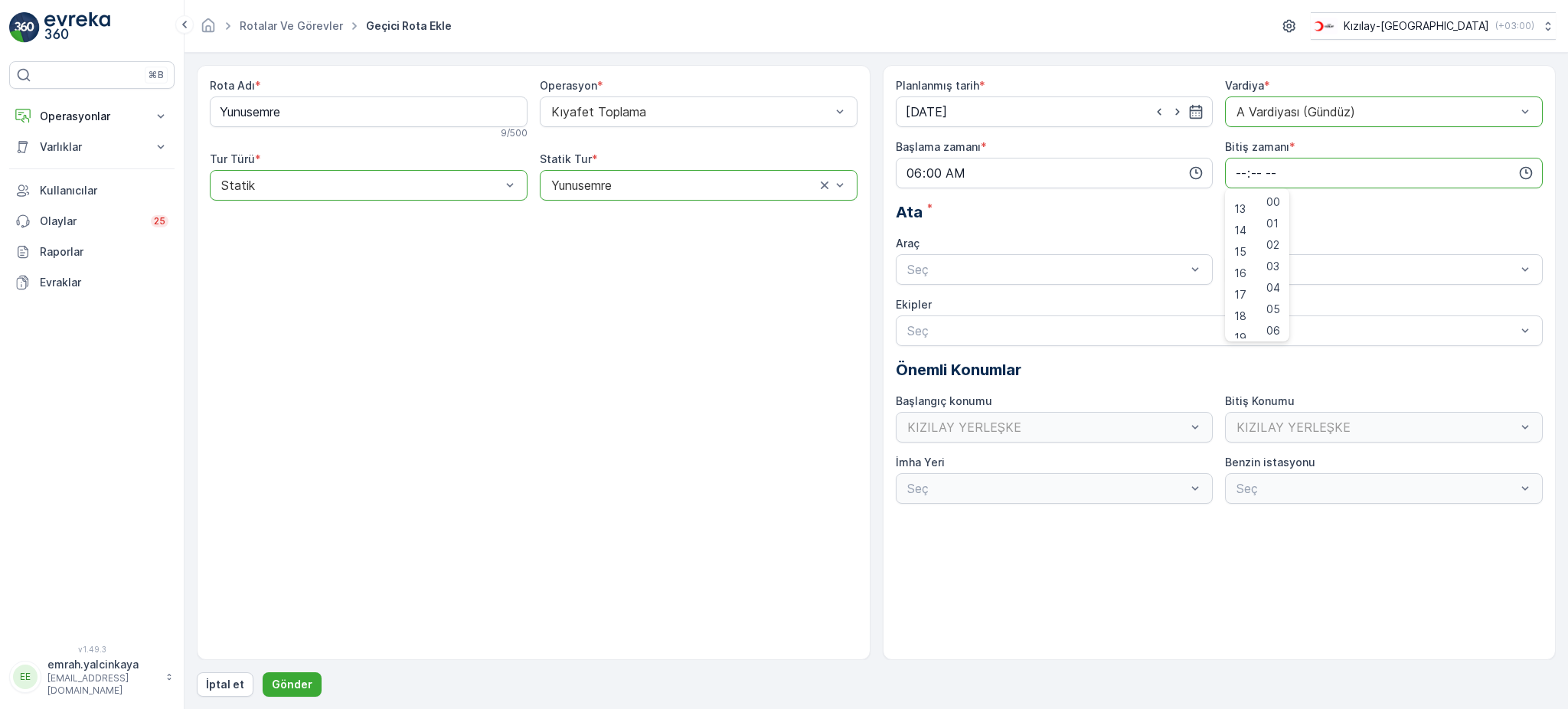
scroll to position [309, 0]
click at [1243, 220] on span "15" at bounding box center [1240, 215] width 12 height 16
type input "15:00"
click at [1153, 305] on div "06 DCG 302 Meşgul" at bounding box center [1055, 307] width 299 height 14
drag, startPoint x: 1267, startPoint y: 304, endPoint x: 841, endPoint y: 360, distance: 429.7
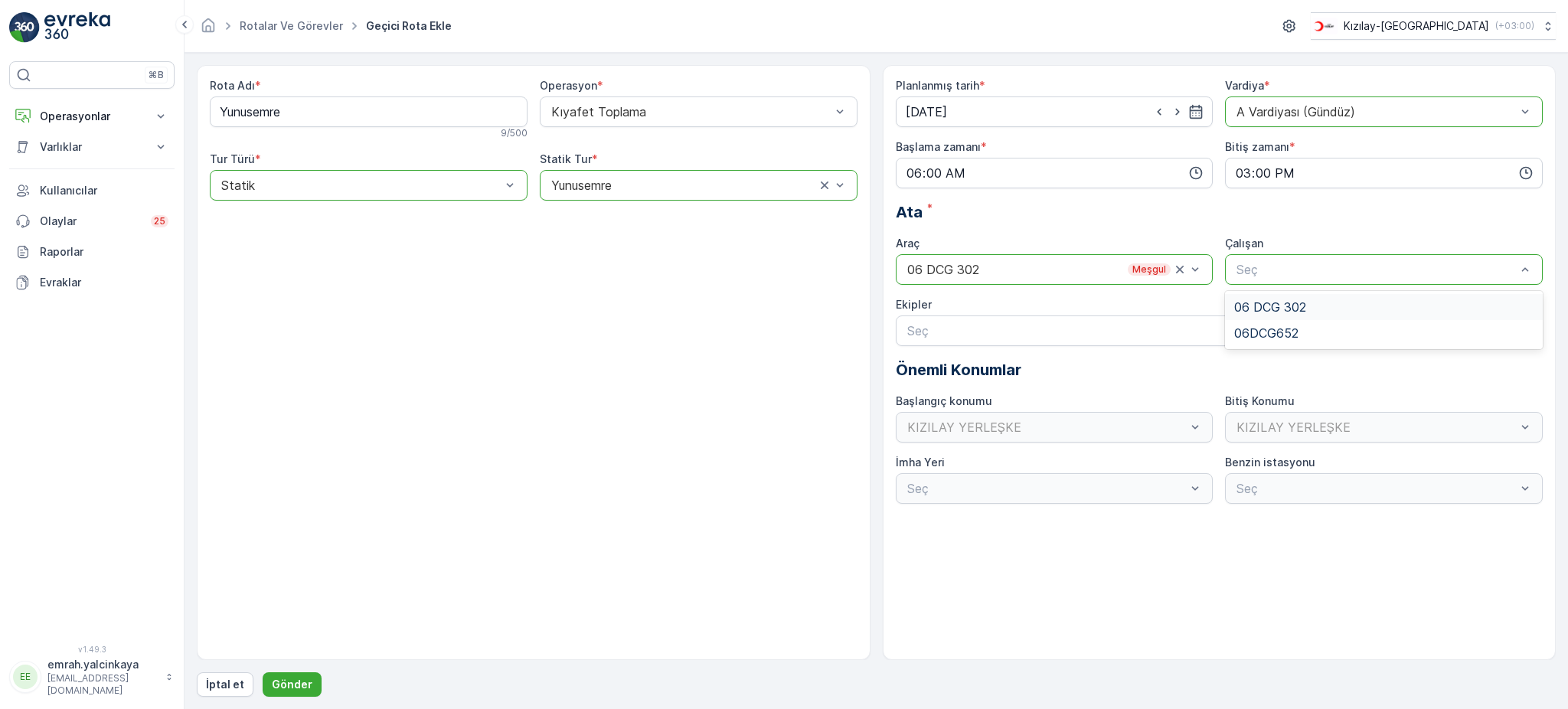
click at [1266, 304] on span "06 DCG 302" at bounding box center [1270, 307] width 72 height 14
click at [301, 687] on p "Gönder" at bounding box center [292, 684] width 40 height 16
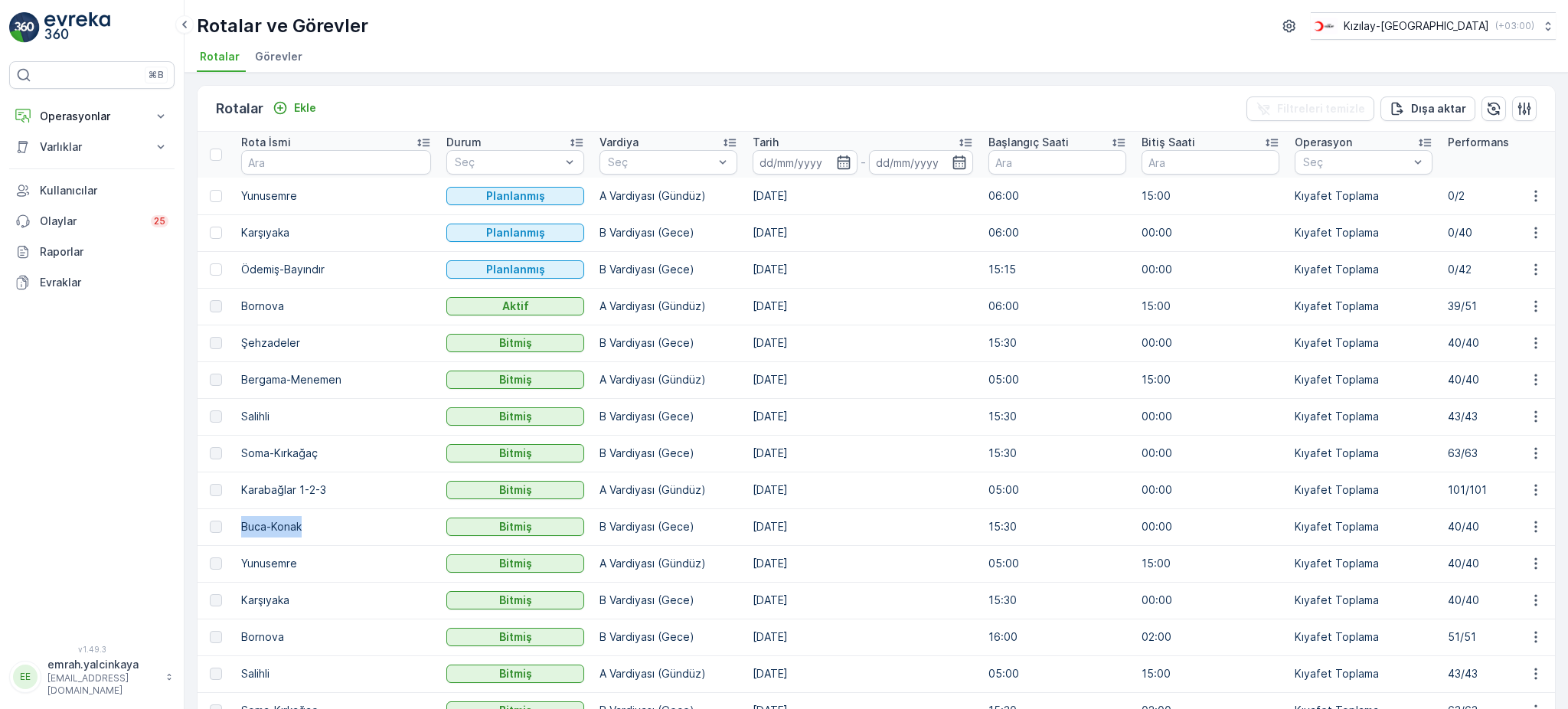
drag, startPoint x: 240, startPoint y: 525, endPoint x: 327, endPoint y: 527, distance: 87.0
click at [327, 527] on td "Buca-Konak" at bounding box center [336, 526] width 205 height 36
copy td "Buca-Konak"
click at [298, 100] on p "Ekle" at bounding box center [305, 108] width 23 height 16
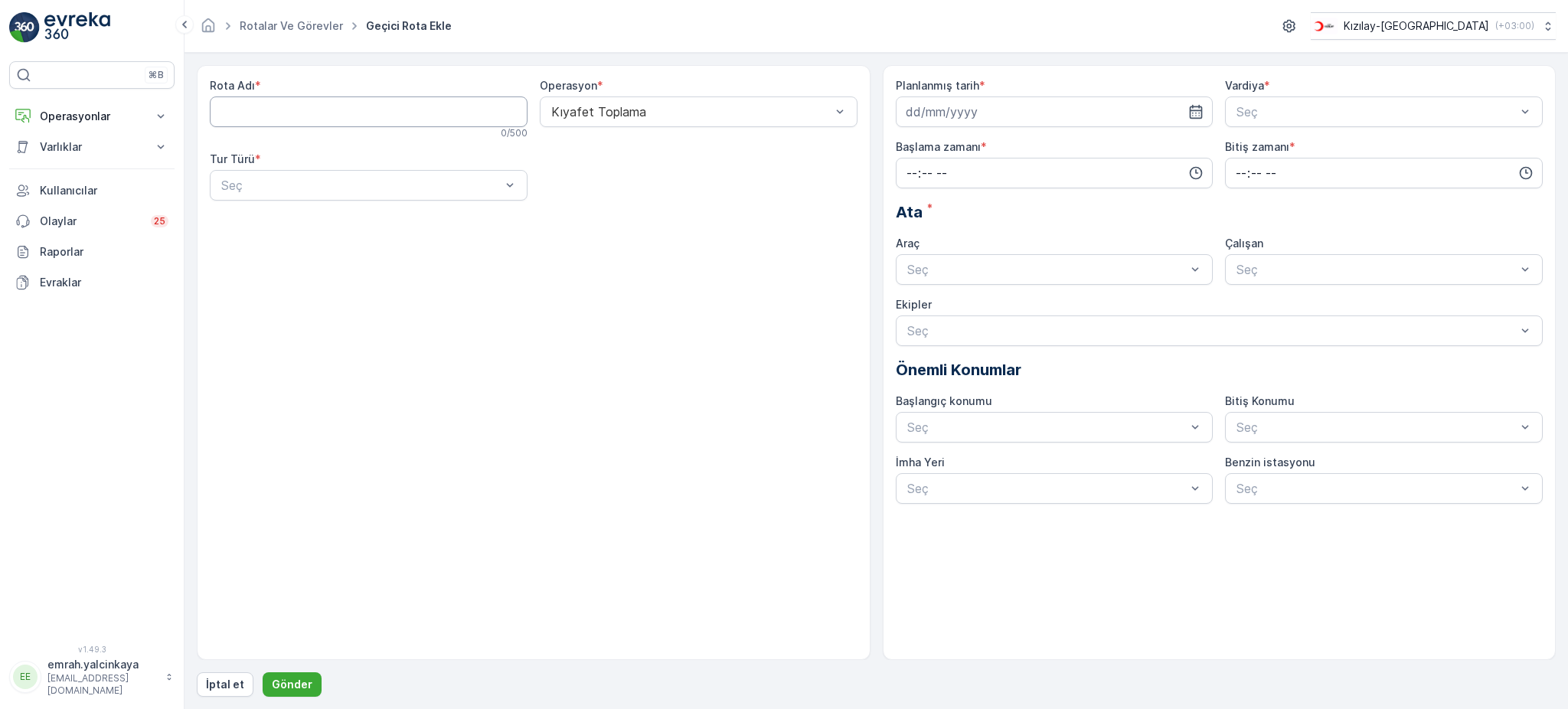
click at [364, 116] on Adı "Rota Adı" at bounding box center [368, 111] width 318 height 31
paste Adı "Buca-Konak"
type Adı "Buca-Konak"
click at [426, 175] on div "Seç" at bounding box center [368, 185] width 318 height 31
click at [344, 230] on div "Statik" at bounding box center [368, 223] width 318 height 26
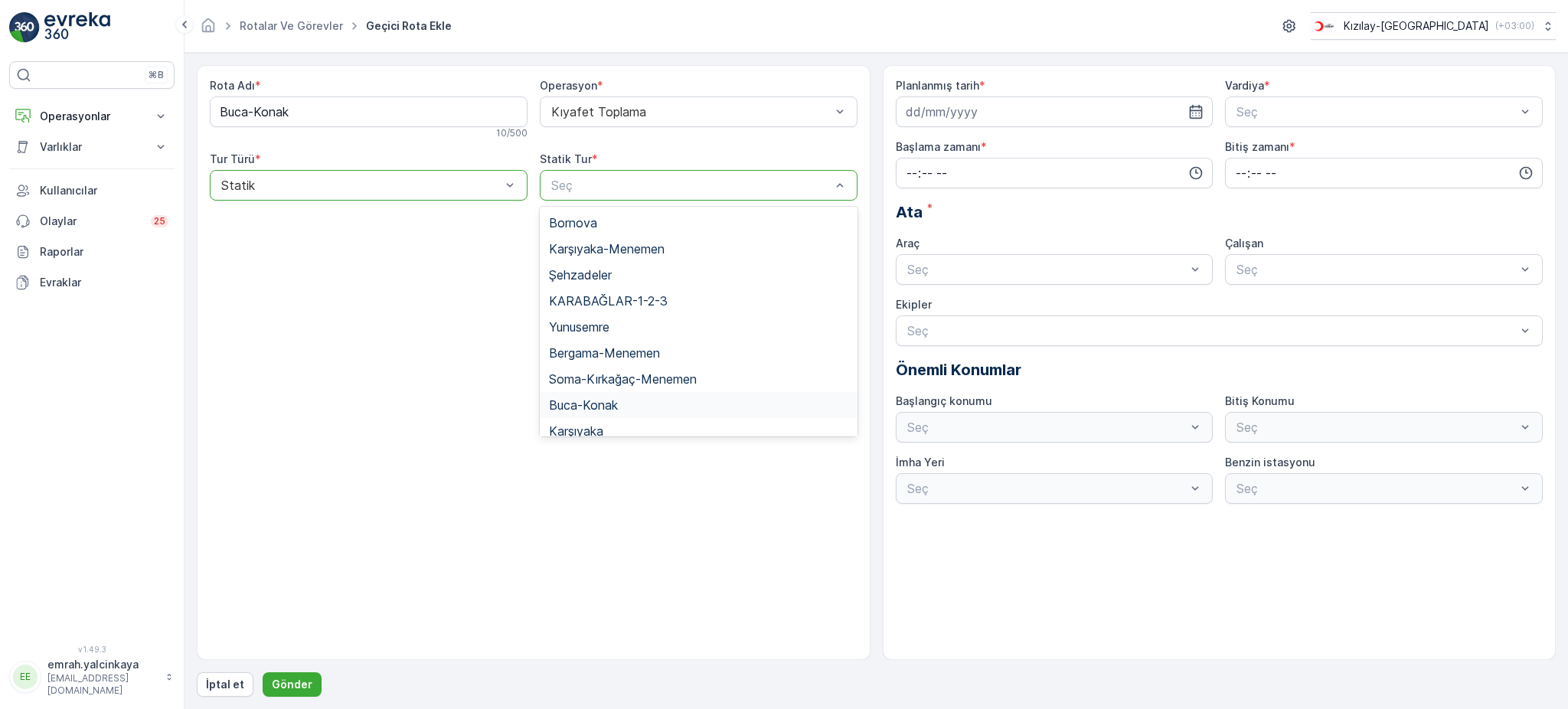
click at [618, 404] on span "Buca-Konak" at bounding box center [583, 405] width 69 height 14
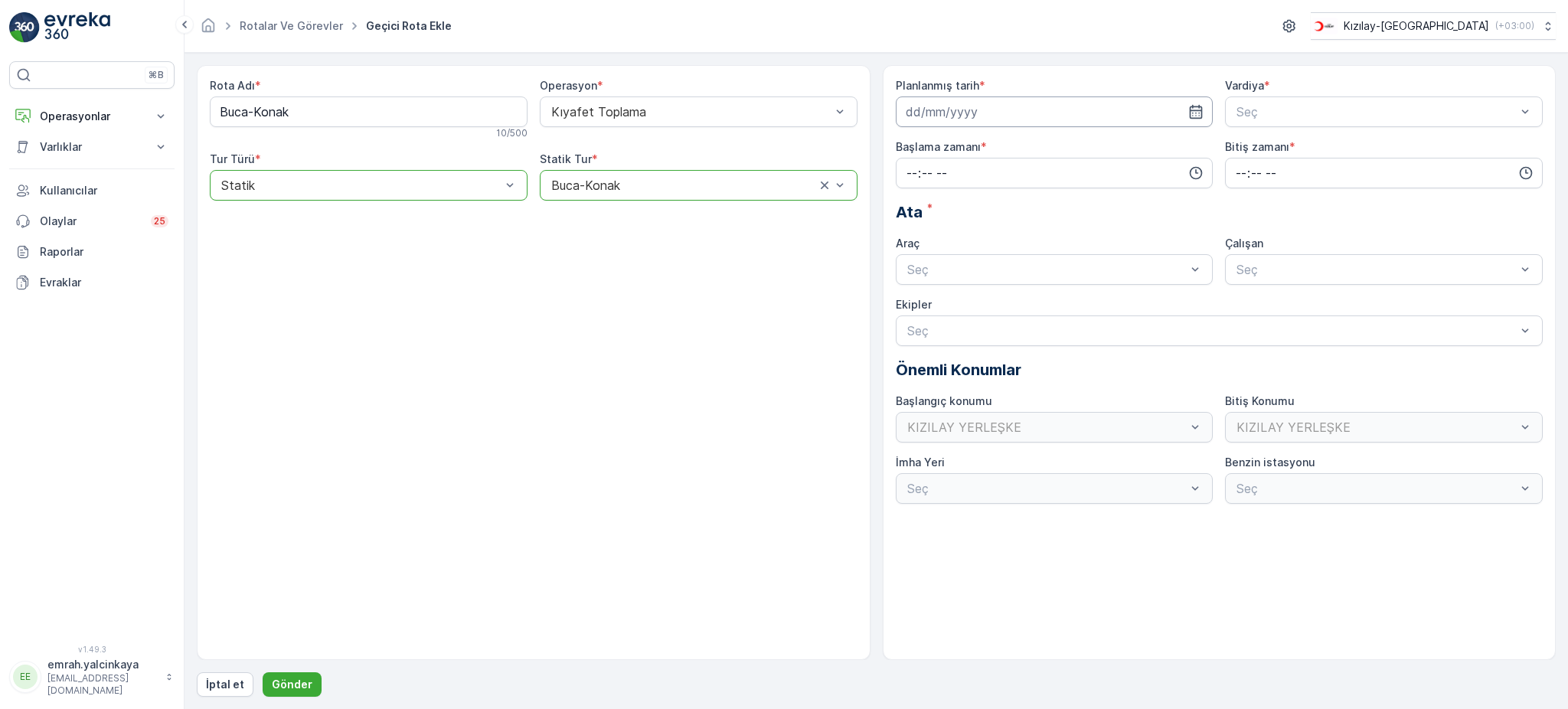
click at [978, 110] on input at bounding box center [1055, 111] width 318 height 31
click at [1007, 246] on div "11" at bounding box center [1004, 240] width 25 height 25
type input "[DATE]"
click at [1256, 168] on span "B Vardiyası (Gece)" at bounding box center [1286, 175] width 105 height 14
click at [1046, 171] on input "time" at bounding box center [1055, 172] width 318 height 31
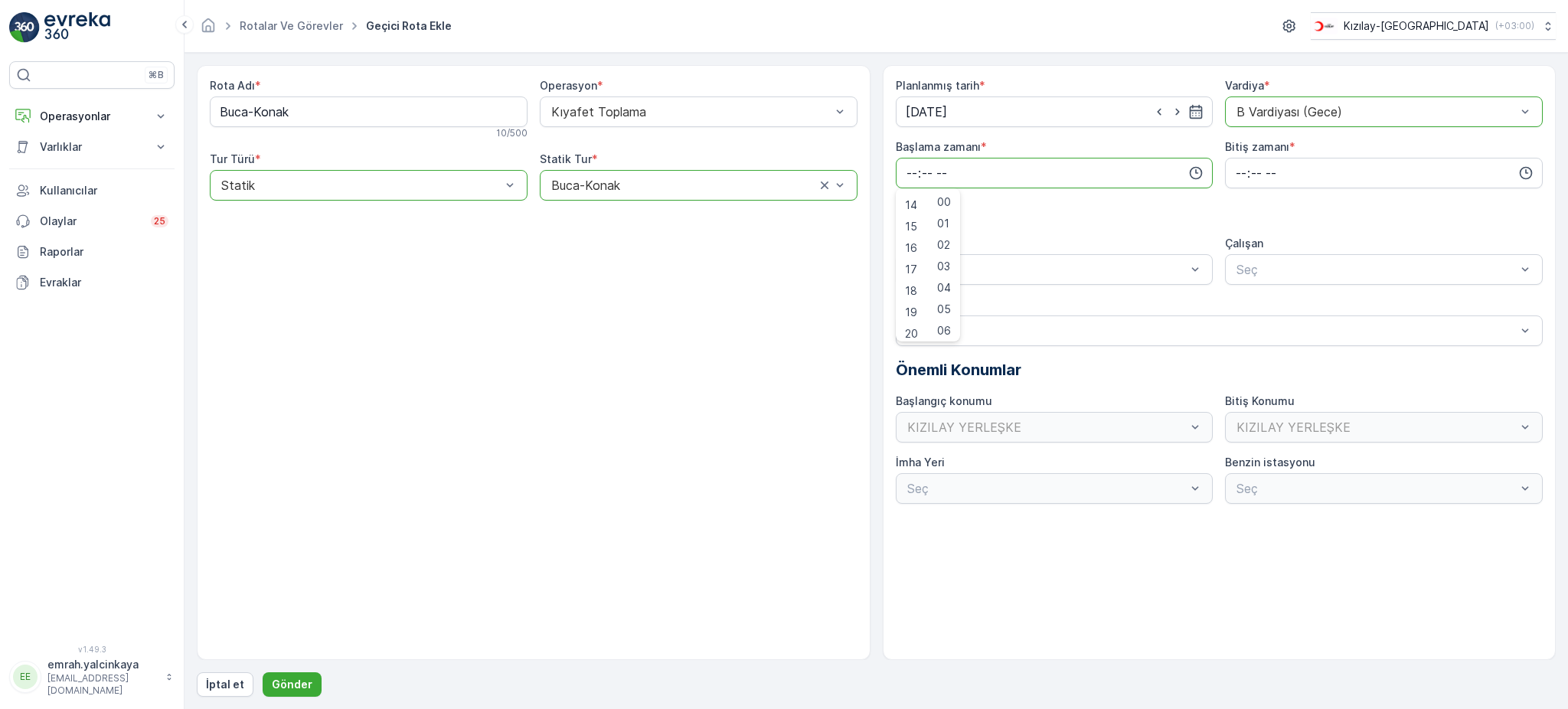
scroll to position [262, 0]
click at [915, 261] on span "15" at bounding box center [911, 262] width 12 height 16
drag, startPoint x: 944, startPoint y: 237, endPoint x: 999, endPoint y: 222, distance: 57.0
click at [944, 236] on span "30" at bounding box center [944, 233] width 13 height 16
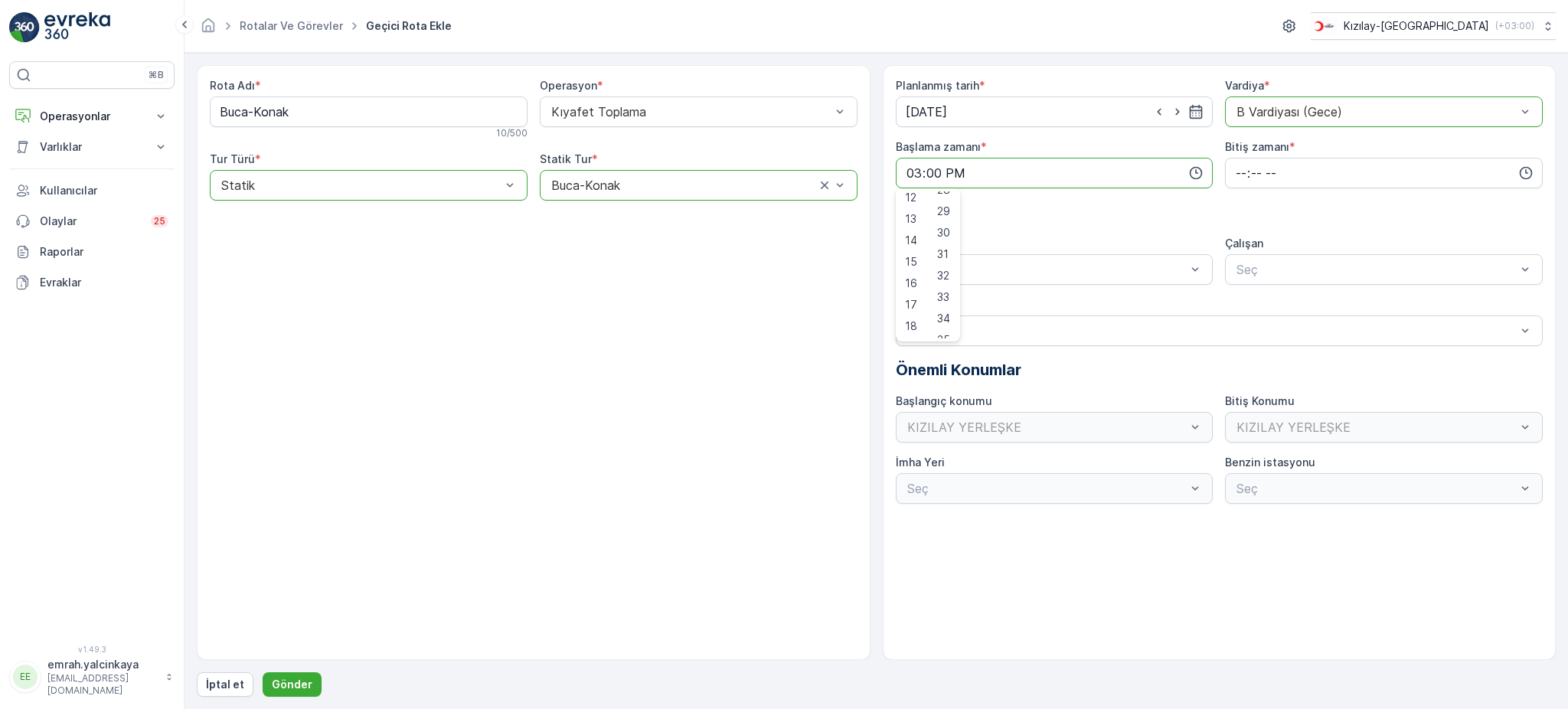
type input "15:30"
click at [1239, 170] on input "time" at bounding box center [1384, 172] width 318 height 31
click at [1243, 201] on span "00" at bounding box center [1241, 202] width 14 height 16
type input "00:00"
drag, startPoint x: 1020, startPoint y: 304, endPoint x: 1115, endPoint y: 282, distance: 97.5
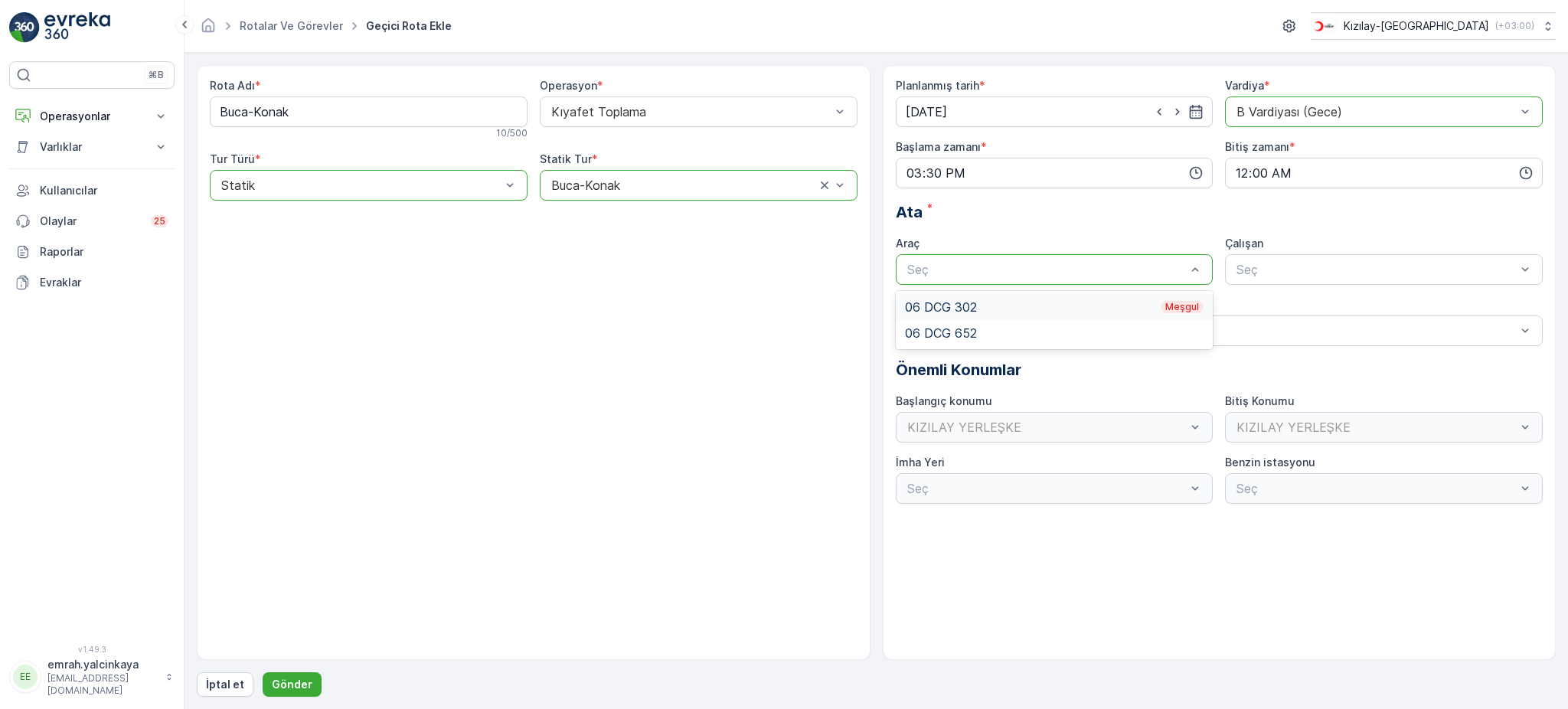
click at [1023, 304] on div "06 DCG 302 Meşgul" at bounding box center [1055, 307] width 299 height 14
click at [1261, 300] on span "06 DCG 302" at bounding box center [1270, 307] width 72 height 14
click at [275, 684] on p "Gönder" at bounding box center [292, 684] width 40 height 16
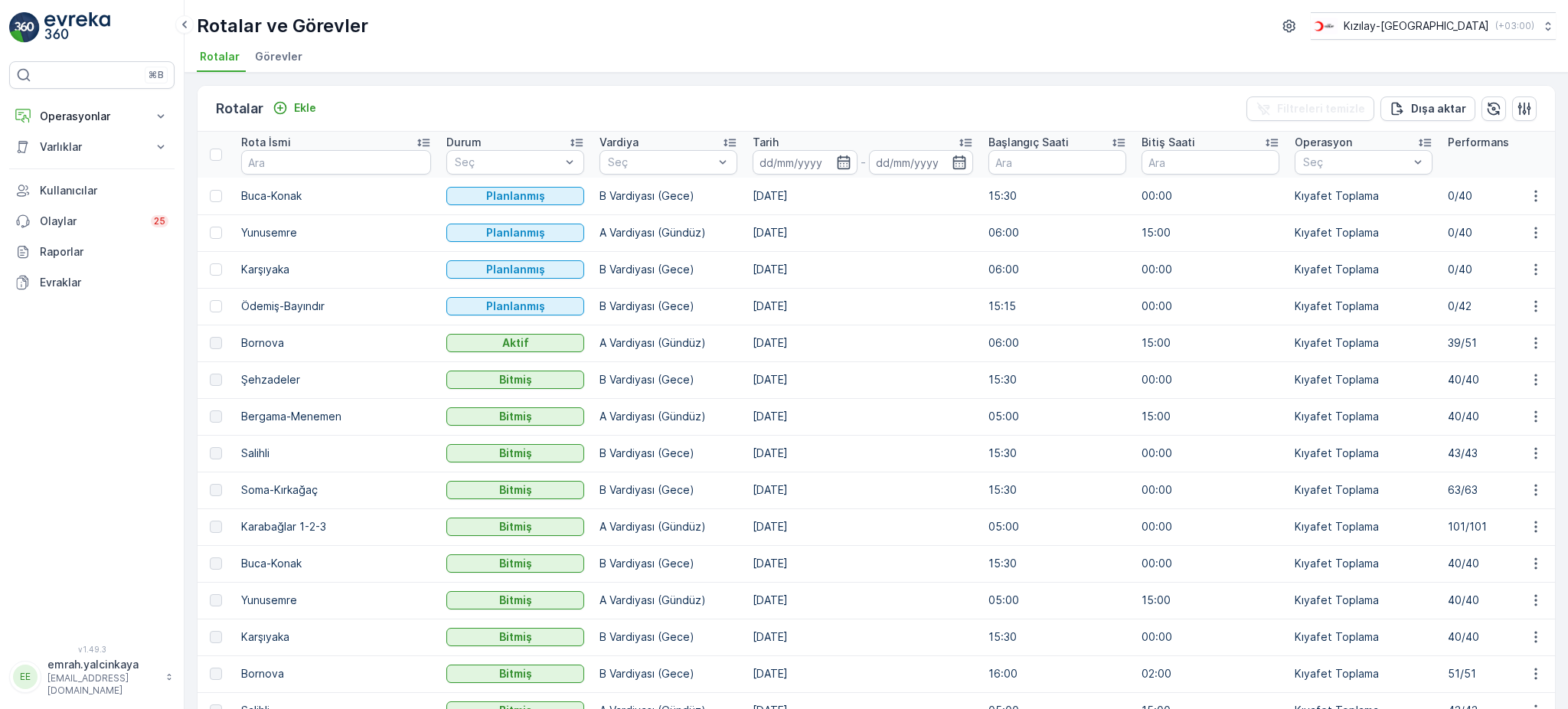
click at [271, 514] on td "Karabağlar 1-2-3" at bounding box center [336, 526] width 205 height 36
copy td "Karabağlar 1-2-3"
click at [297, 110] on p "Ekle" at bounding box center [305, 108] width 23 height 16
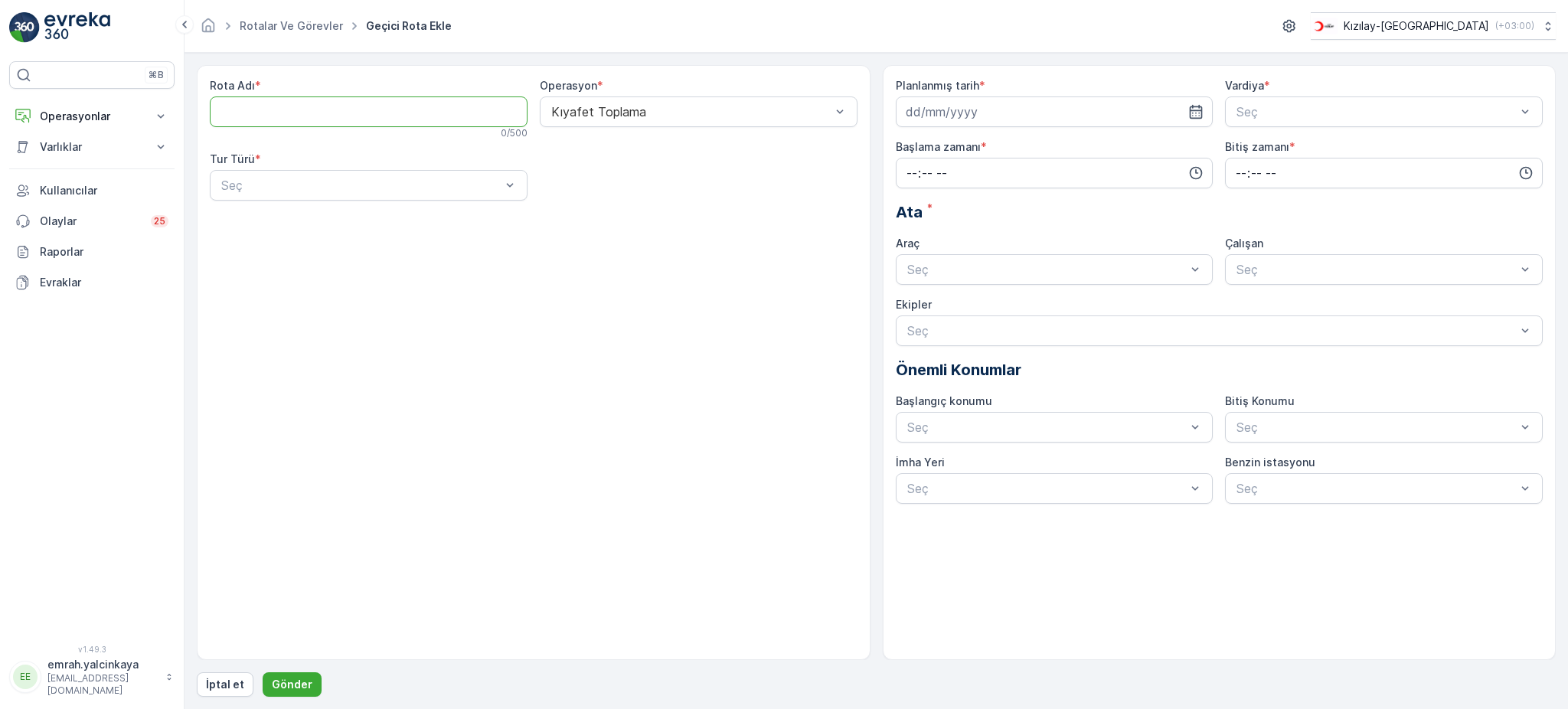
paste Adı "Karabağlar 1-2-3"
type Adı "Karabağlar 1-2-3"
click at [291, 218] on div "Statik" at bounding box center [368, 223] width 299 height 14
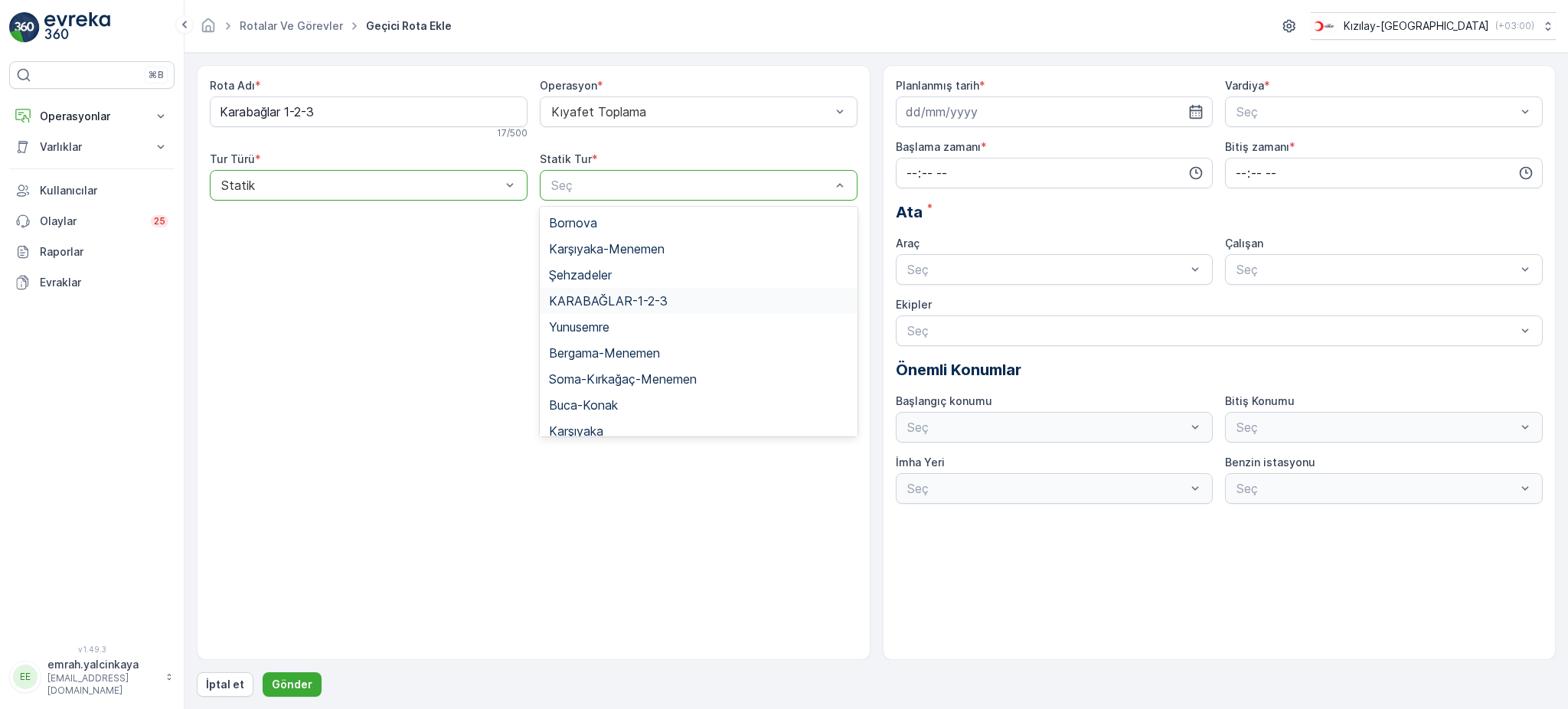
click at [631, 297] on span "KARABAĞLAR-1-2-3" at bounding box center [608, 301] width 119 height 14
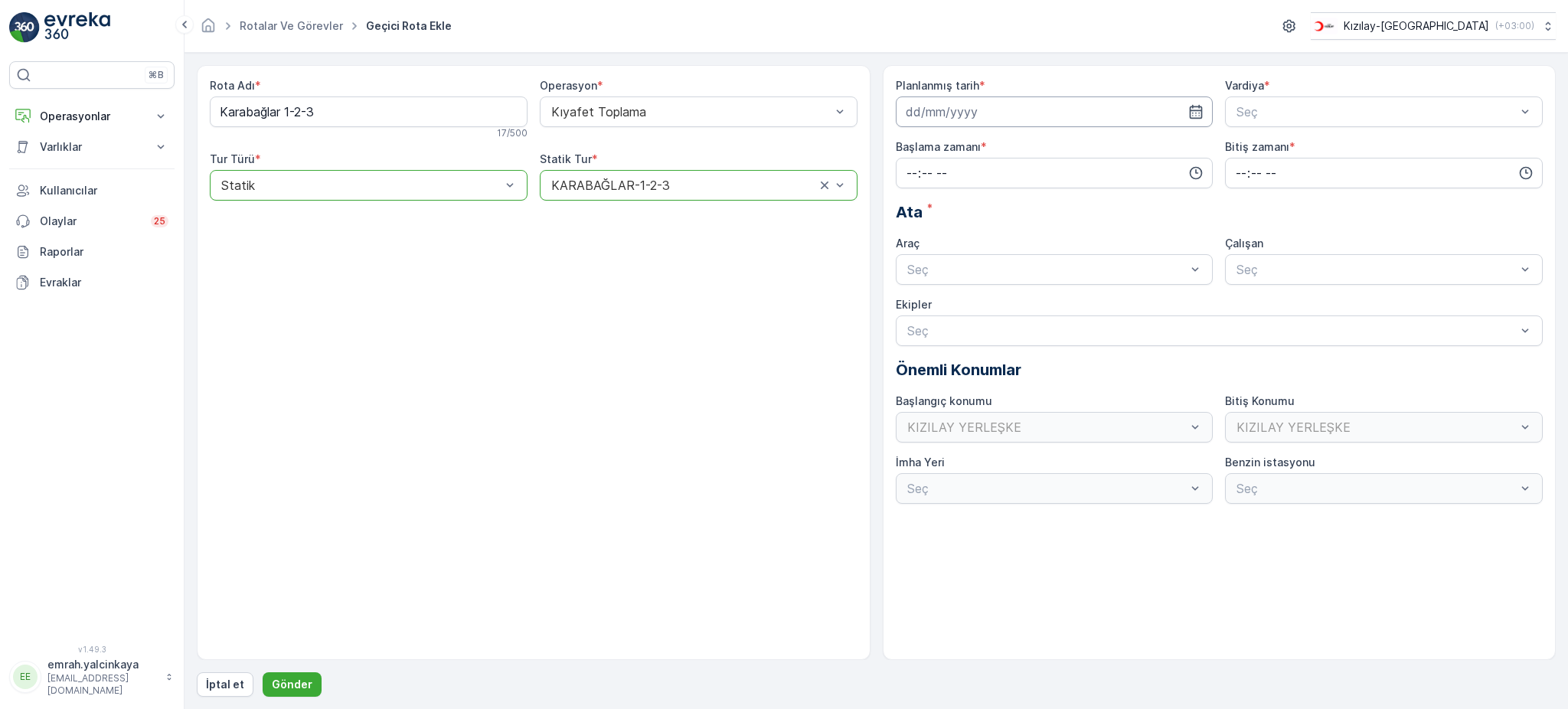
click at [935, 119] on input at bounding box center [1055, 111] width 318 height 31
click at [1026, 242] on div "12" at bounding box center [1031, 240] width 25 height 25
type input "[DATE]"
click at [1245, 123] on div "Seç" at bounding box center [1384, 111] width 318 height 31
click at [1261, 143] on span "A Vardiyası (Gündüz)" at bounding box center [1293, 150] width 119 height 14
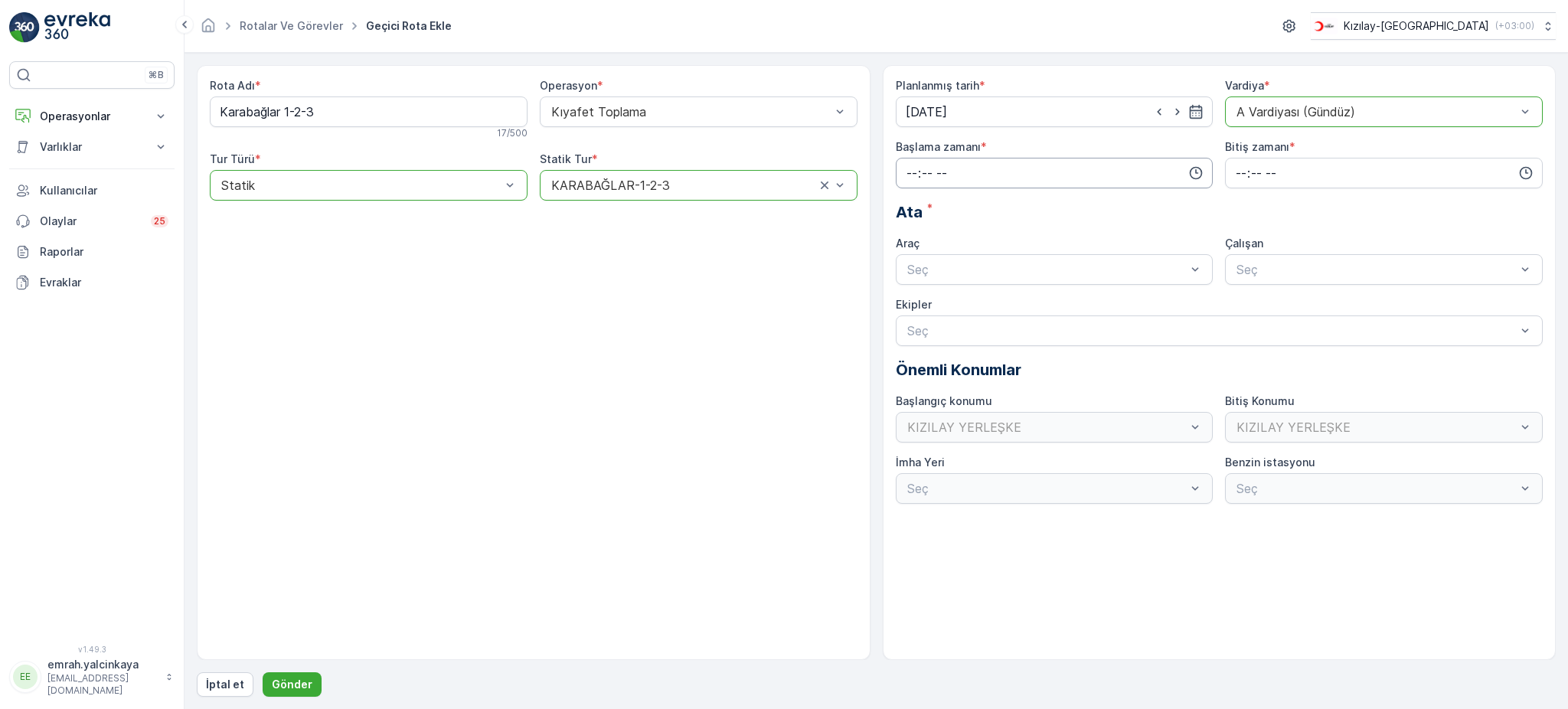
click at [952, 179] on input "time" at bounding box center [1055, 172] width 318 height 31
click at [913, 329] on span "06" at bounding box center [912, 328] width 14 height 16
type input "06:00"
click at [1235, 170] on input "time" at bounding box center [1384, 172] width 318 height 31
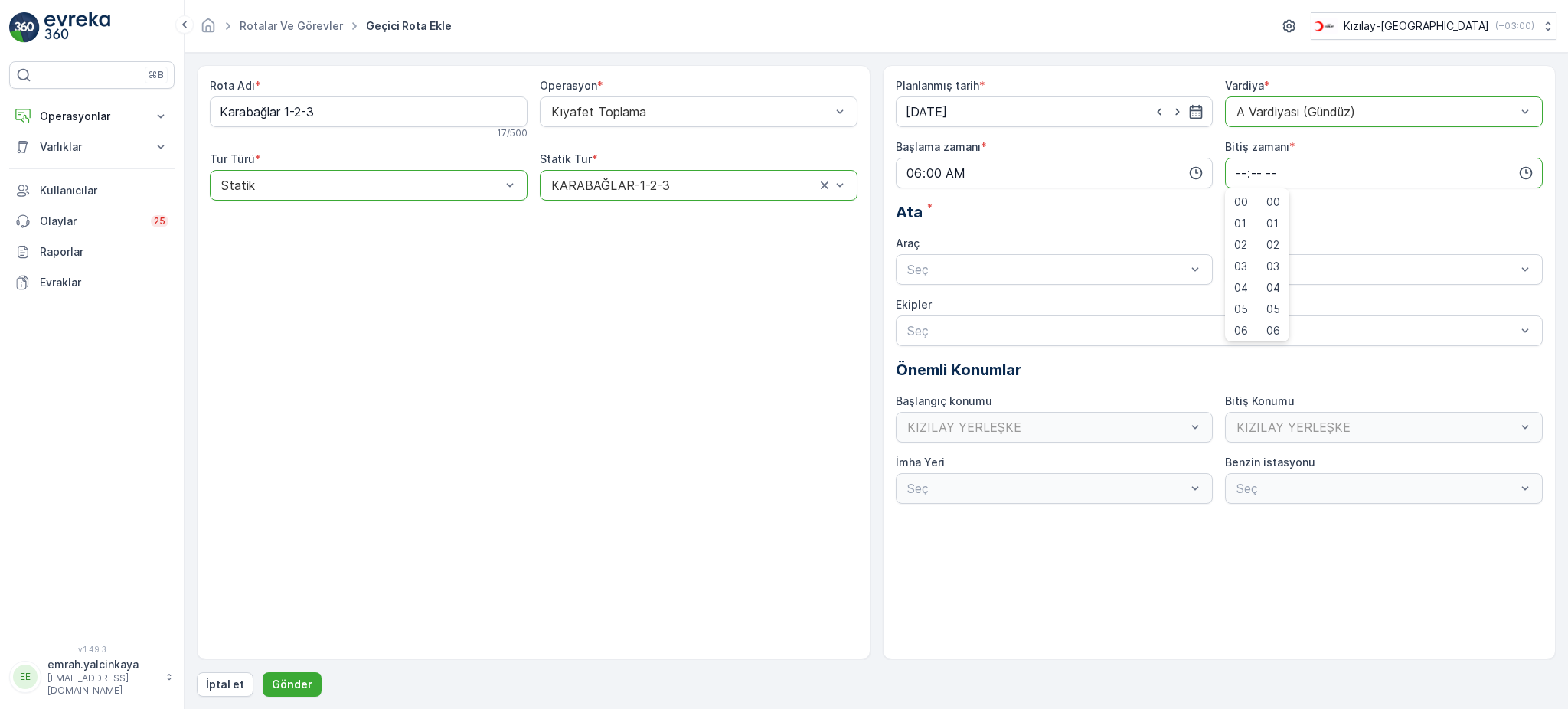
drag, startPoint x: 1239, startPoint y: 205, endPoint x: 1208, endPoint y: 226, distance: 37.4
click at [1240, 205] on span "00" at bounding box center [1241, 202] width 14 height 16
type input "00:00"
click at [1066, 305] on div "06 DCG 302" at bounding box center [1055, 307] width 299 height 14
drag, startPoint x: 1292, startPoint y: 297, endPoint x: 1272, endPoint y: 303, distance: 20.9
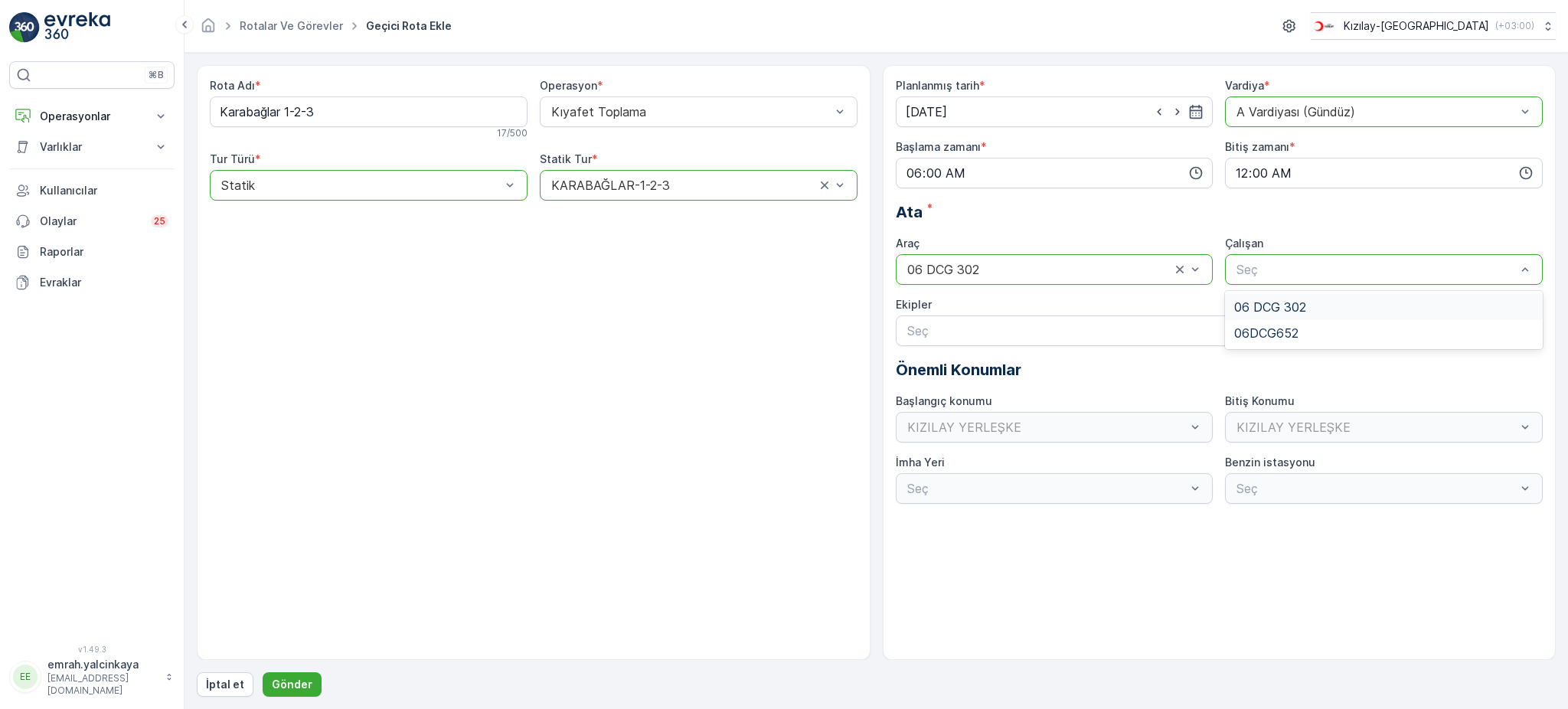
click at [1291, 297] on div "06 DCG 302" at bounding box center [1384, 307] width 318 height 26
click at [304, 677] on p "Gönder" at bounding box center [292, 684] width 40 height 16
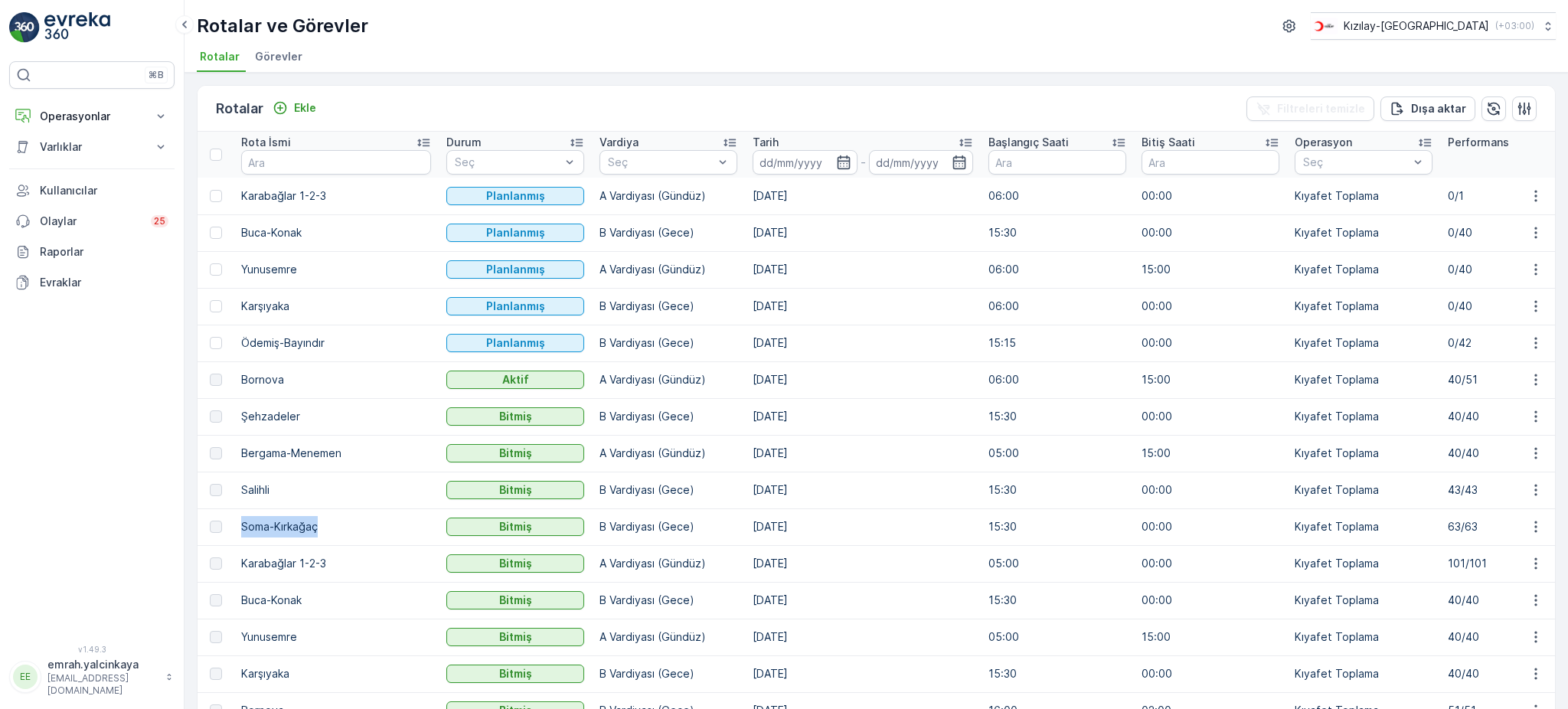
drag, startPoint x: 242, startPoint y: 528, endPoint x: 326, endPoint y: 519, distance: 84.5
click at [326, 519] on td "Soma-Kırkağaç" at bounding box center [336, 526] width 205 height 36
copy td "Soma-Kırkağaç"
drag, startPoint x: 241, startPoint y: 490, endPoint x: 302, endPoint y: 485, distance: 61.2
click at [302, 485] on td "Salihli" at bounding box center [336, 489] width 205 height 36
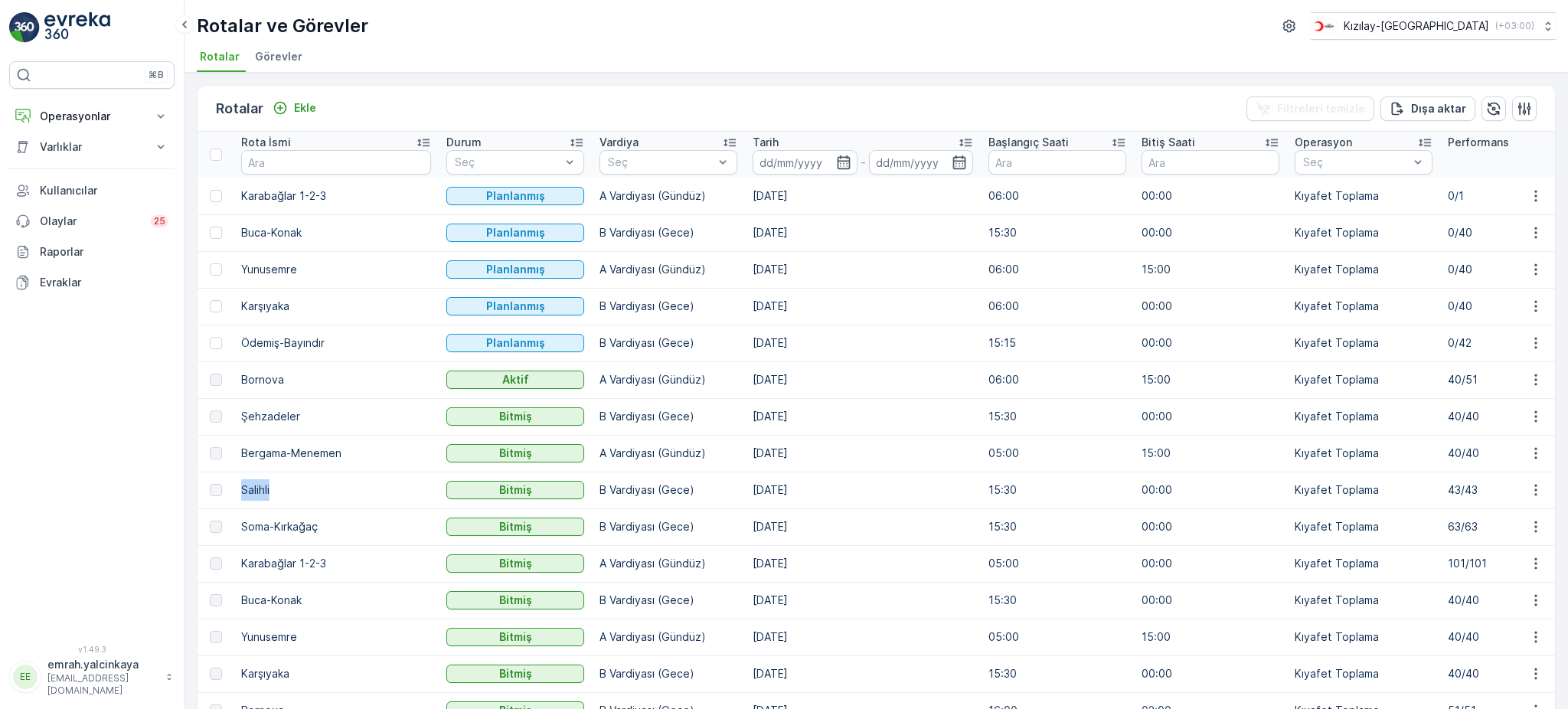
copy td "Salihli"
click at [310, 107] on p "Ekle" at bounding box center [305, 108] width 23 height 16
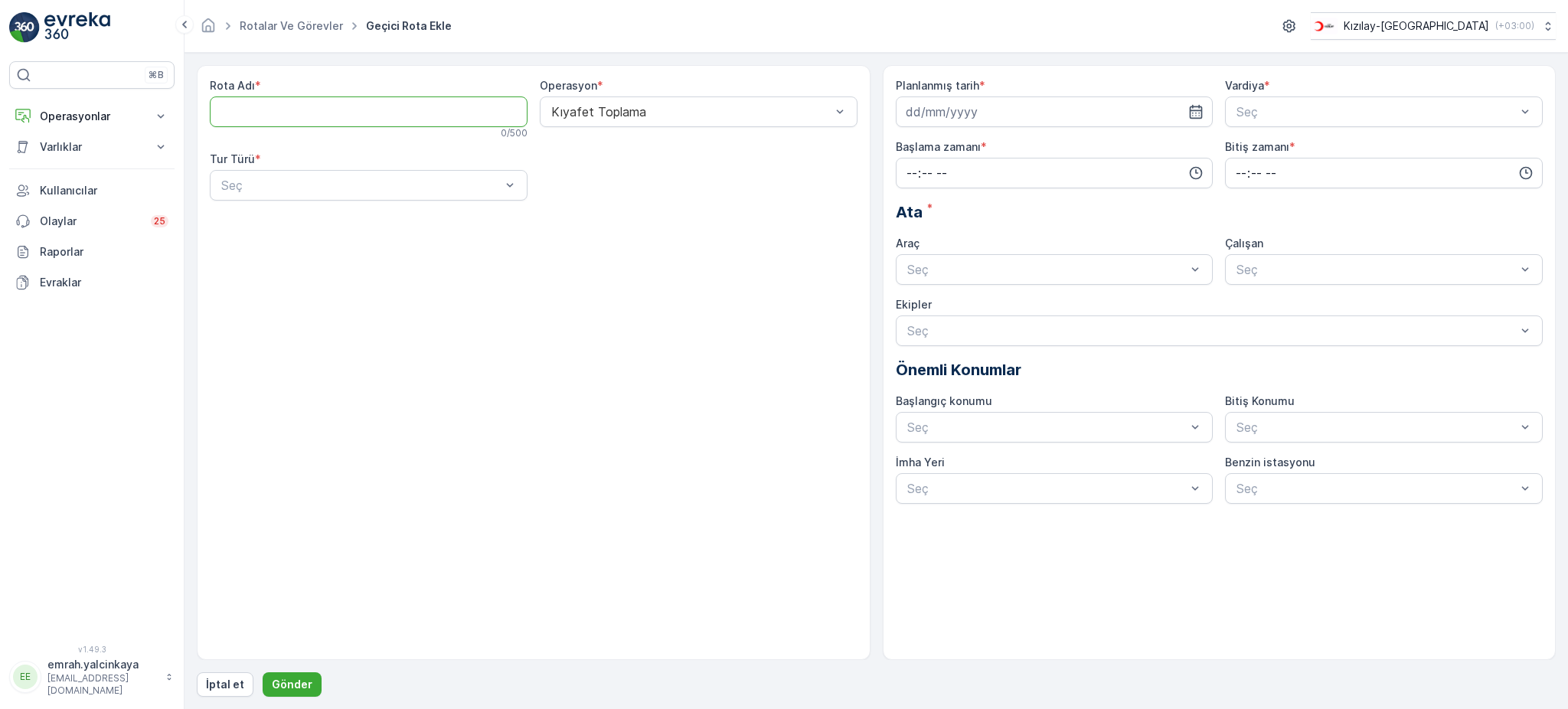
paste Adı "Salihli"
type Adı "Salihli"
click at [333, 219] on div "Statik" at bounding box center [368, 223] width 299 height 14
click at [618, 170] on div "Seç" at bounding box center [698, 185] width 318 height 31
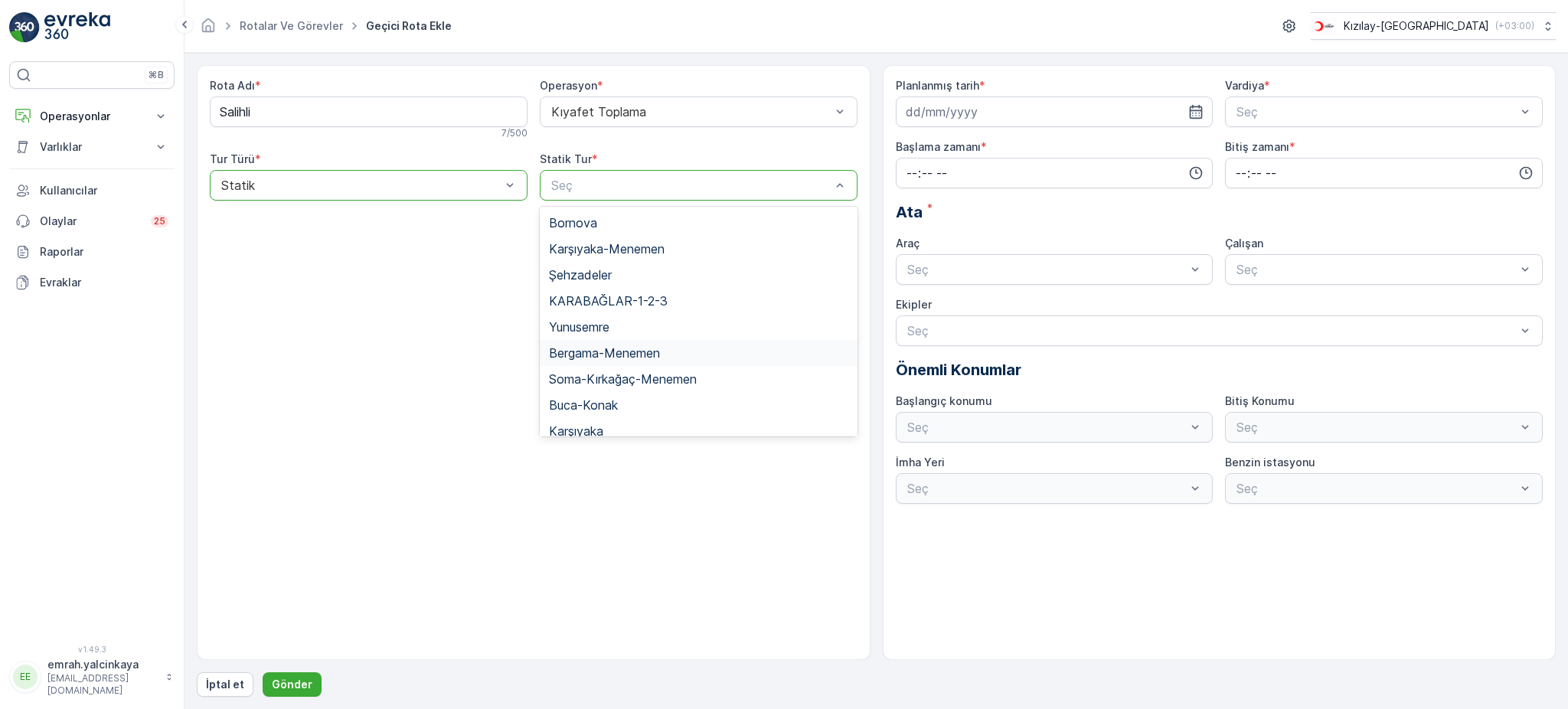
scroll to position [101, 0]
click at [610, 356] on div "Salihli" at bounding box center [698, 355] width 299 height 14
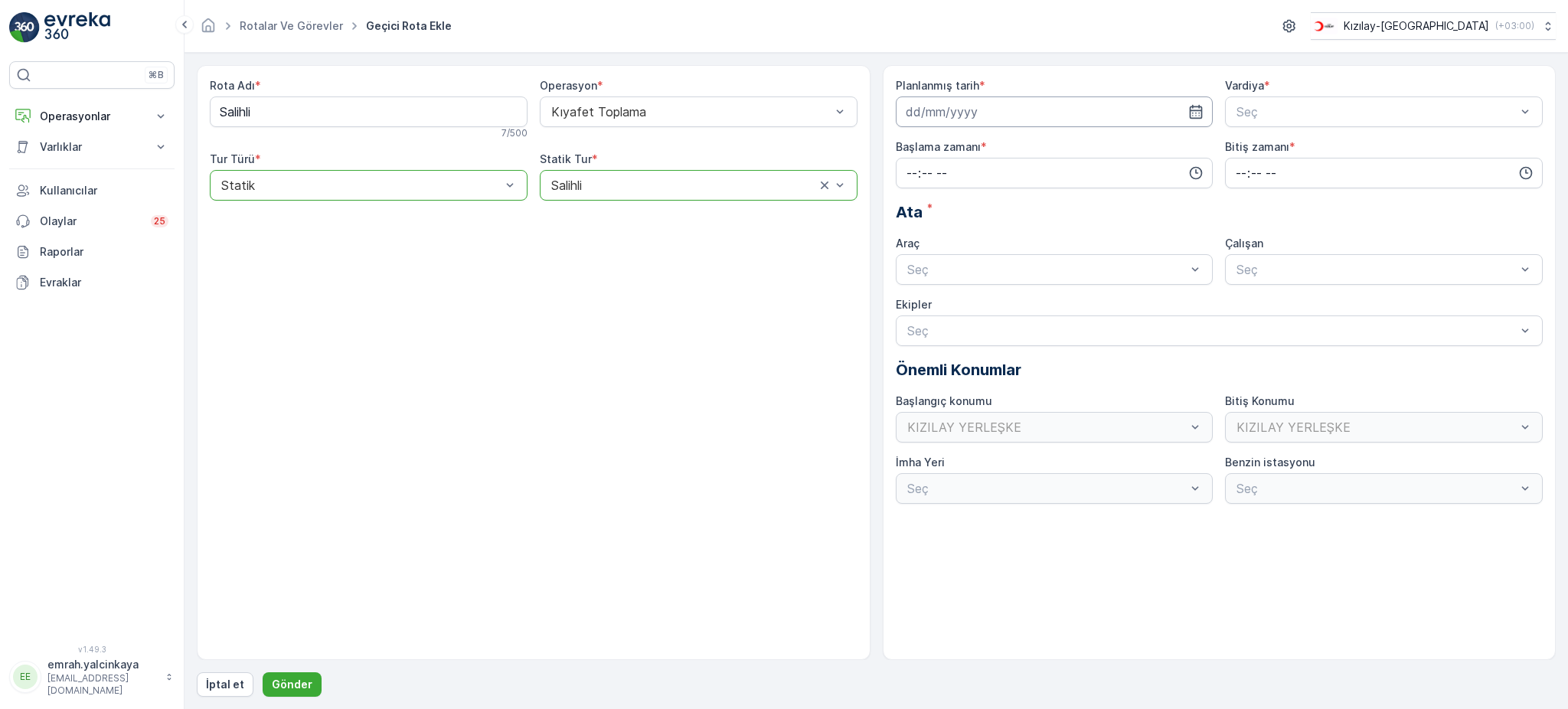
click at [961, 102] on input at bounding box center [1055, 111] width 318 height 31
click at [927, 269] on div "15" at bounding box center [921, 271] width 25 height 25
type input "[DATE]"
click at [1283, 143] on span "A Vardiyası (Gündüz)" at bounding box center [1293, 150] width 119 height 14
click at [908, 178] on input "time" at bounding box center [1055, 172] width 318 height 31
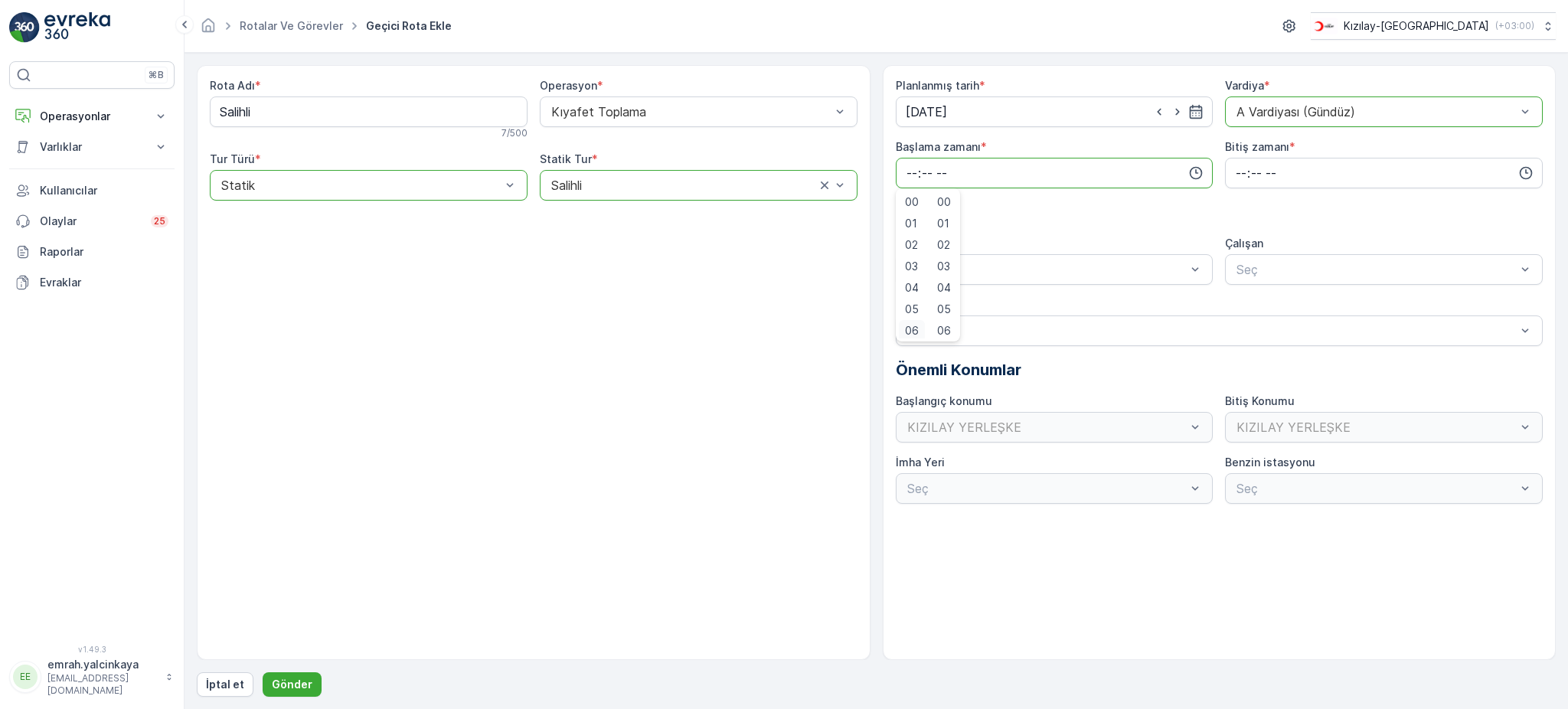
scroll to position [3, 0]
click at [911, 325] on span "06" at bounding box center [912, 328] width 14 height 16
type input "06:00"
click at [1231, 180] on input "time" at bounding box center [1384, 172] width 318 height 31
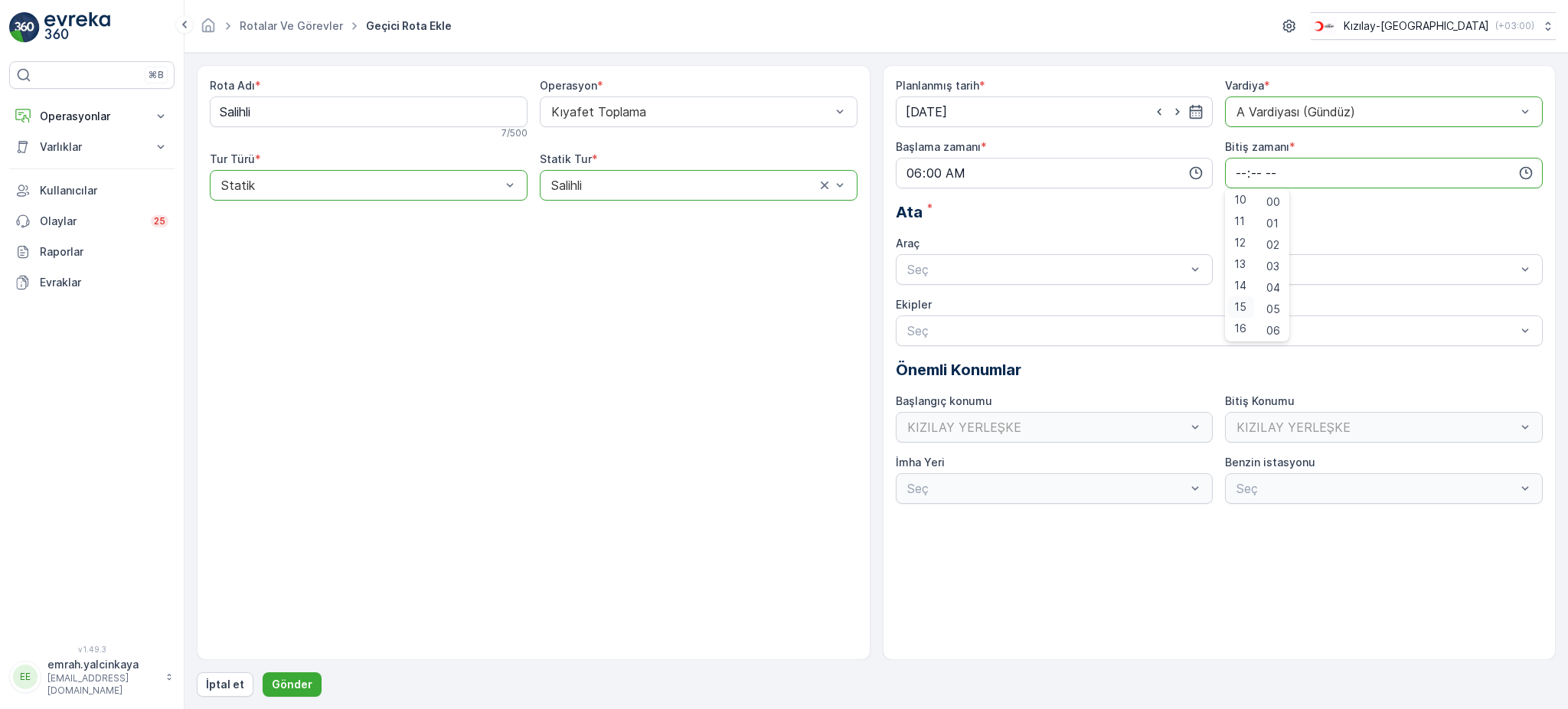
click at [1247, 309] on div "15" at bounding box center [1241, 307] width 26 height 22
type input "15:00"
click at [1100, 303] on div "06 DCG 302" at bounding box center [1055, 307] width 299 height 14
click at [1278, 300] on span "06 DCG 302" at bounding box center [1270, 307] width 72 height 14
click at [291, 682] on p "Gönder" at bounding box center [292, 684] width 40 height 16
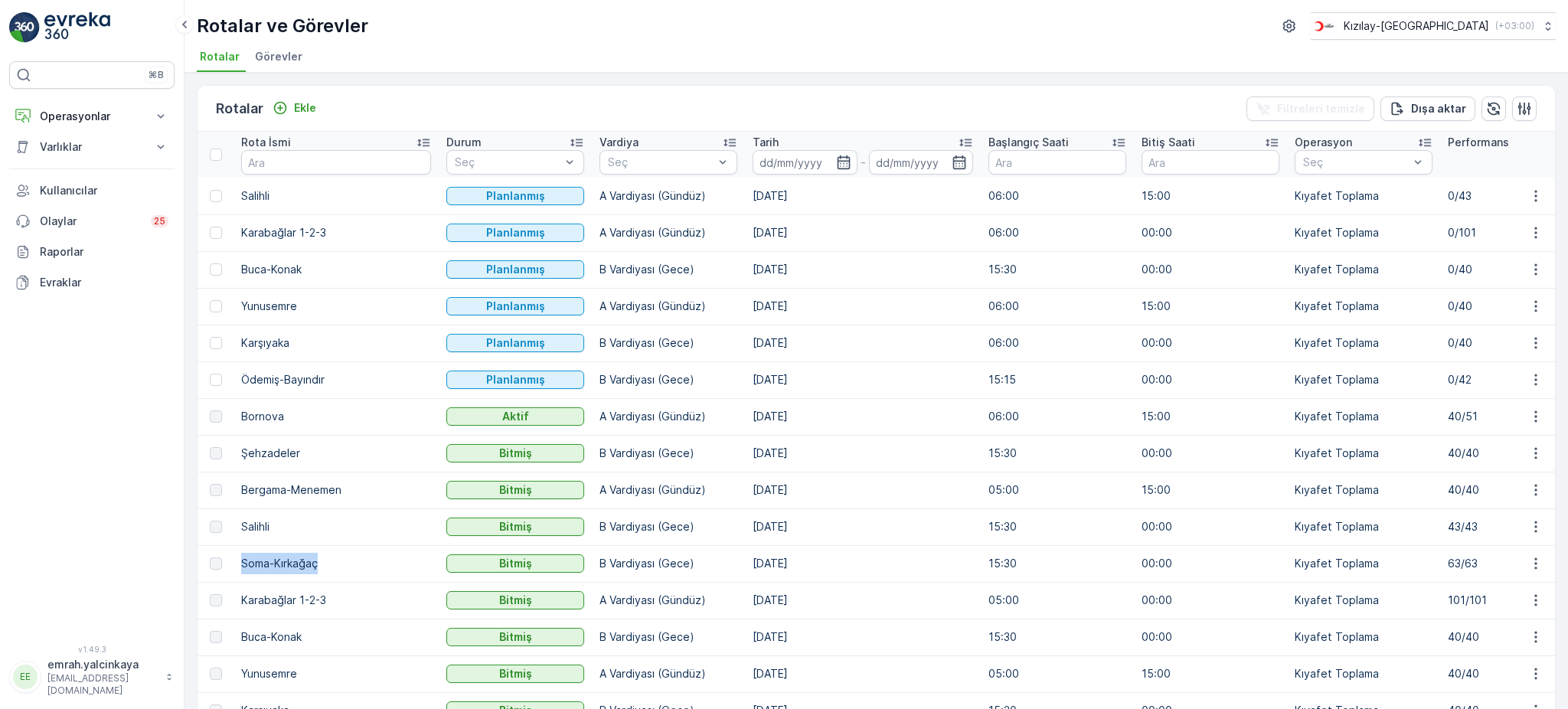
drag, startPoint x: 241, startPoint y: 559, endPoint x: 333, endPoint y: 570, distance: 92.7
click at [333, 570] on td "Soma-Kırkağaç" at bounding box center [336, 563] width 205 height 36
copy td "Soma-Kırkağaç"
click at [285, 100] on icon "Ekle" at bounding box center [281, 108] width 16 height 16
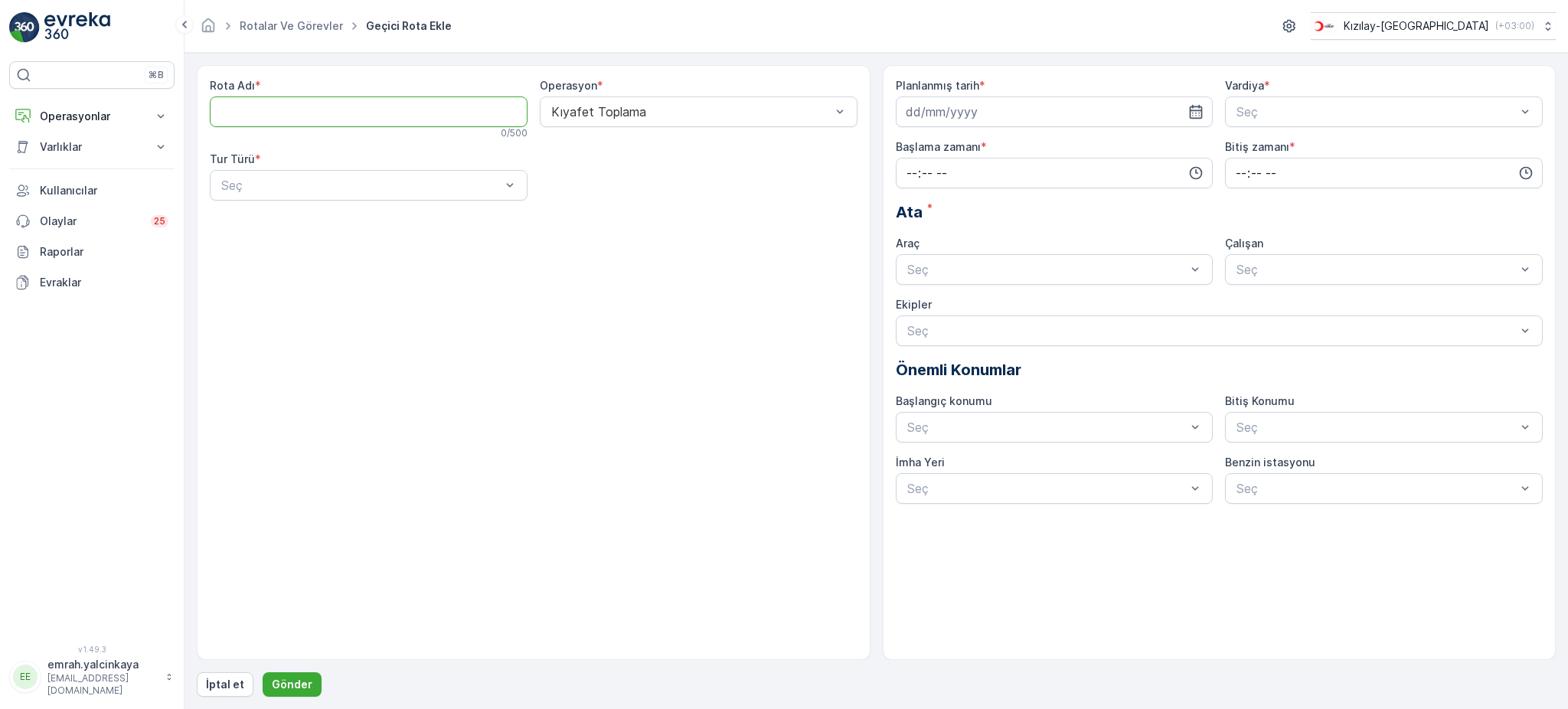
paste Adı "Soma-Kırkağaç"
type Adı "Soma-Kırkağaç"
drag, startPoint x: 297, startPoint y: 224, endPoint x: 460, endPoint y: 215, distance: 163.2
click at [299, 224] on div "Statik" at bounding box center [368, 223] width 299 height 14
click at [609, 198] on div "Seç" at bounding box center [698, 185] width 318 height 31
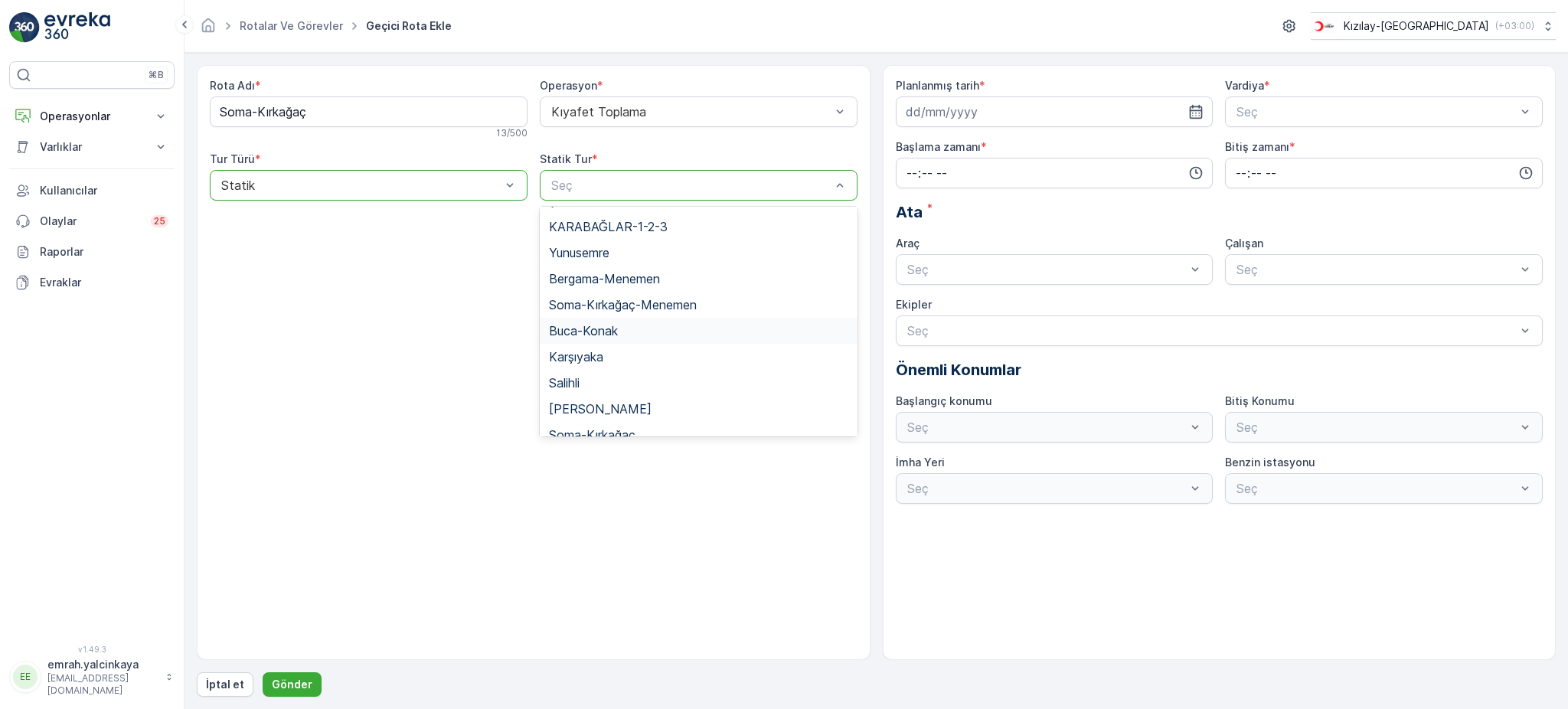
scroll to position [101, 0]
click at [619, 404] on span "Soma-Kırkağaç" at bounding box center [592, 408] width 87 height 14
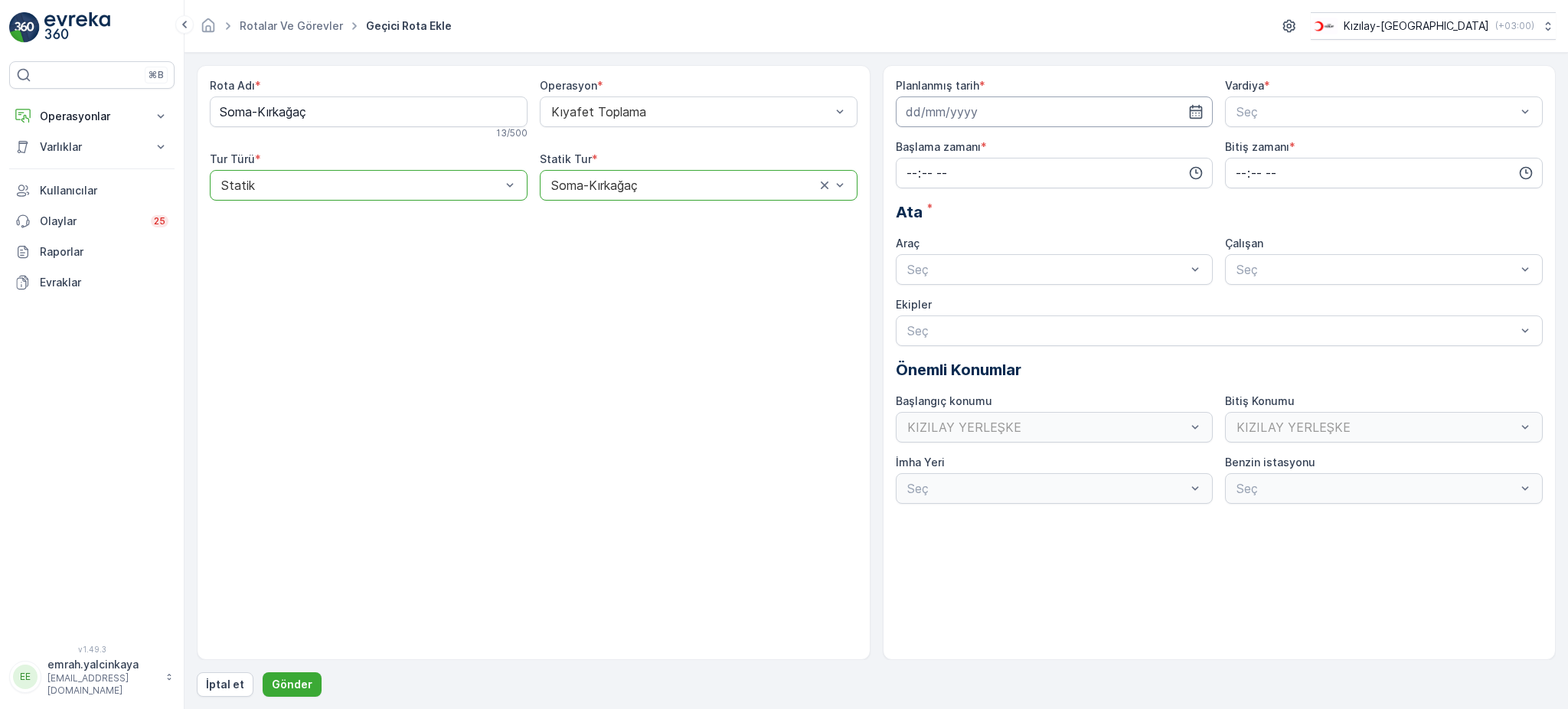
click at [974, 115] on input at bounding box center [1055, 111] width 318 height 31
click at [915, 274] on div "15" at bounding box center [921, 271] width 25 height 25
type input "[DATE]"
click at [1287, 170] on span "B Vardiyası (Gece)" at bounding box center [1286, 175] width 105 height 14
click at [1058, 183] on input "time" at bounding box center [1055, 172] width 318 height 31
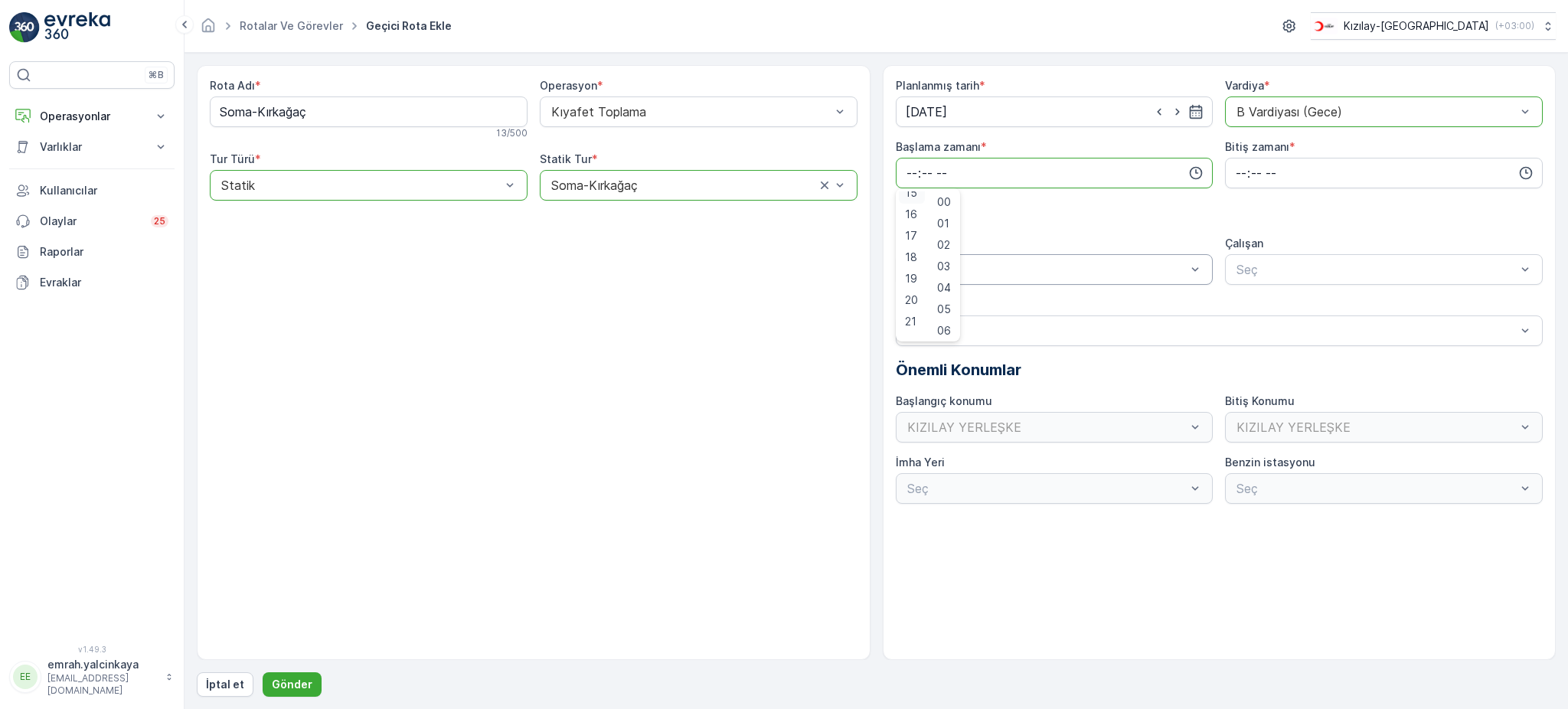
scroll to position [322, 0]
click at [909, 203] on span "15" at bounding box center [911, 202] width 12 height 16
click at [947, 219] on span "30" at bounding box center [944, 221] width 13 height 16
type input "15:30"
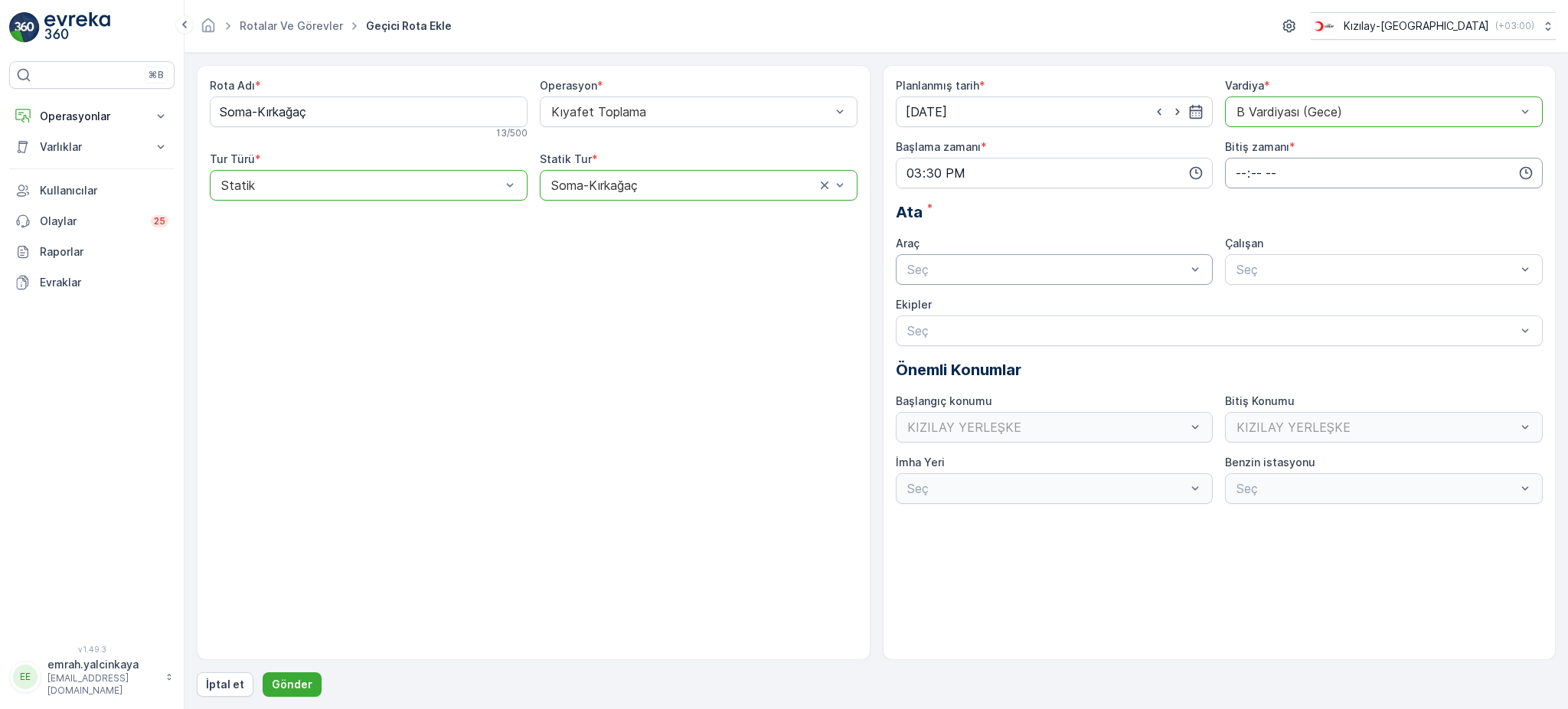
click at [1230, 171] on input "time" at bounding box center [1384, 172] width 318 height 31
click at [1242, 201] on span "00" at bounding box center [1241, 202] width 14 height 16
type input "00:00"
click at [1072, 302] on div "06 DCG 302 Meşgul" at bounding box center [1055, 307] width 299 height 14
click at [1279, 297] on div "06 DCG 302" at bounding box center [1384, 307] width 318 height 26
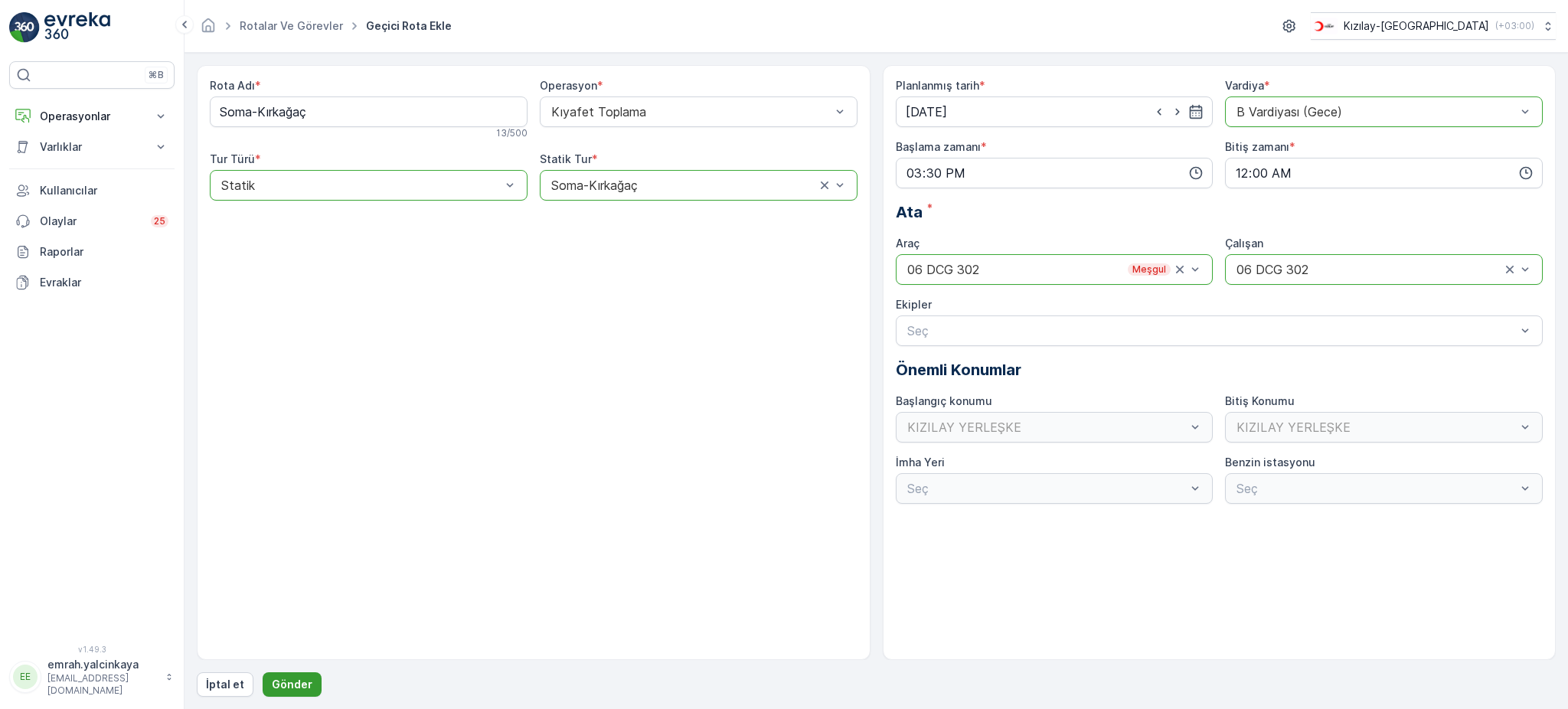
click at [303, 681] on p "Gönder" at bounding box center [292, 684] width 40 height 16
